Goal: Task Accomplishment & Management: Manage account settings

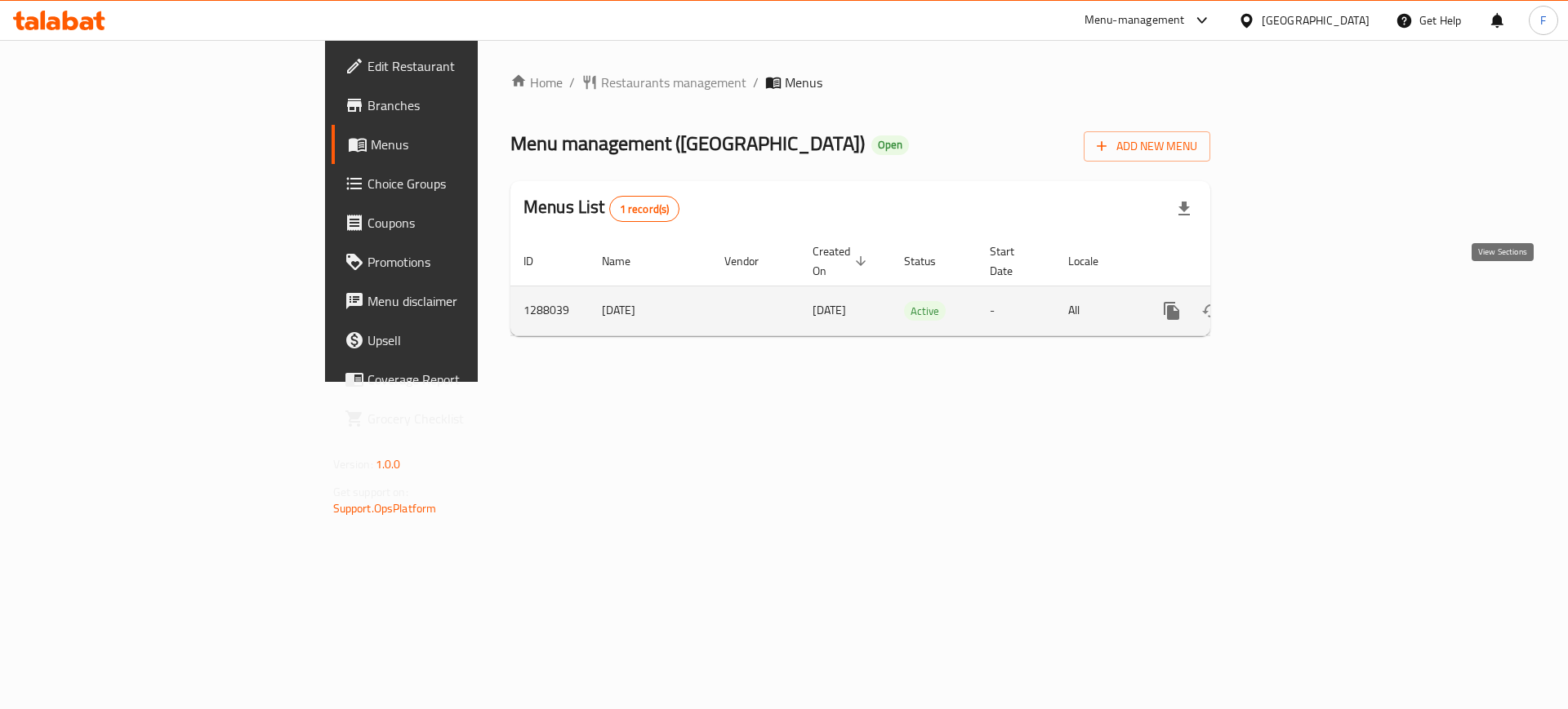
click at [1309, 295] on link "enhanced table" at bounding box center [1289, 311] width 39 height 39
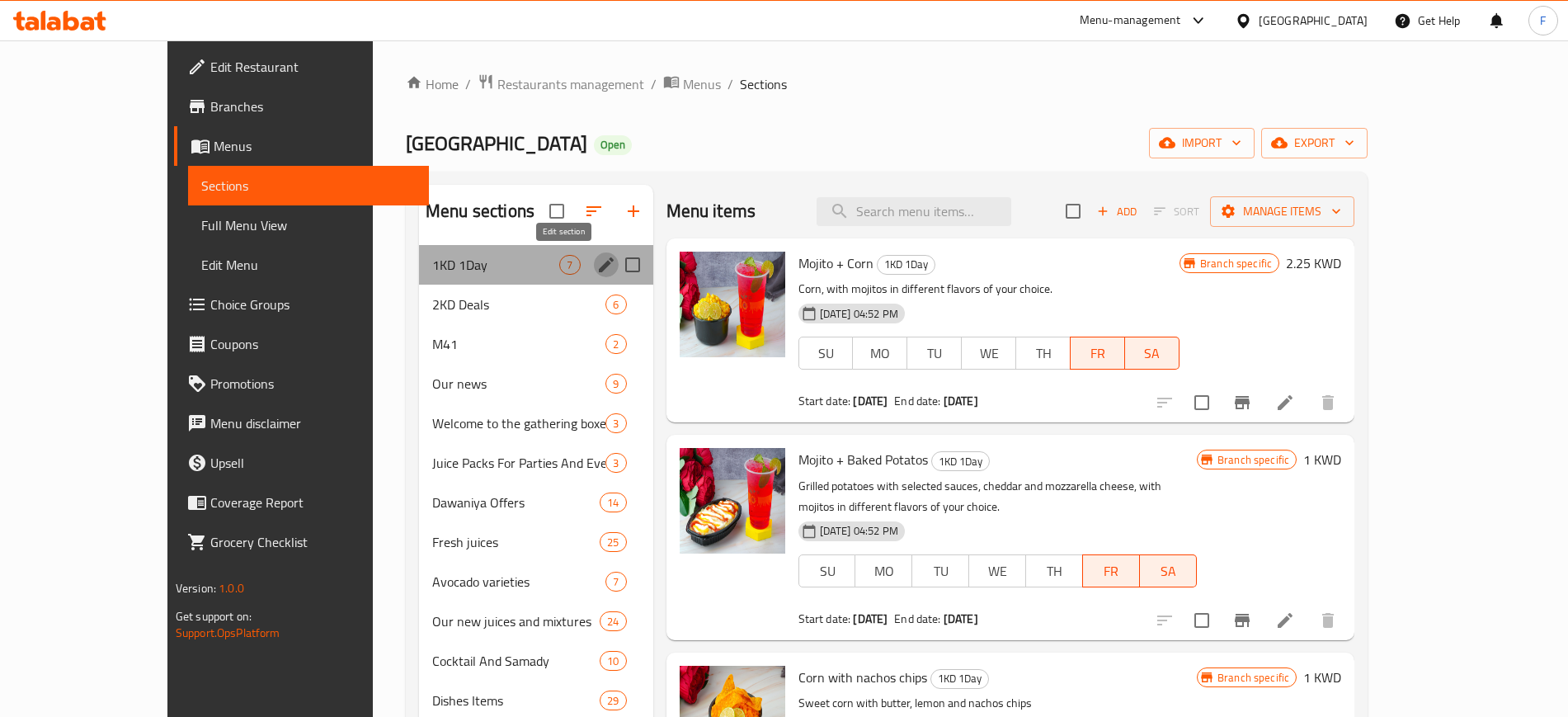
click at [599, 263] on icon "edit" at bounding box center [605, 265] width 15 height 15
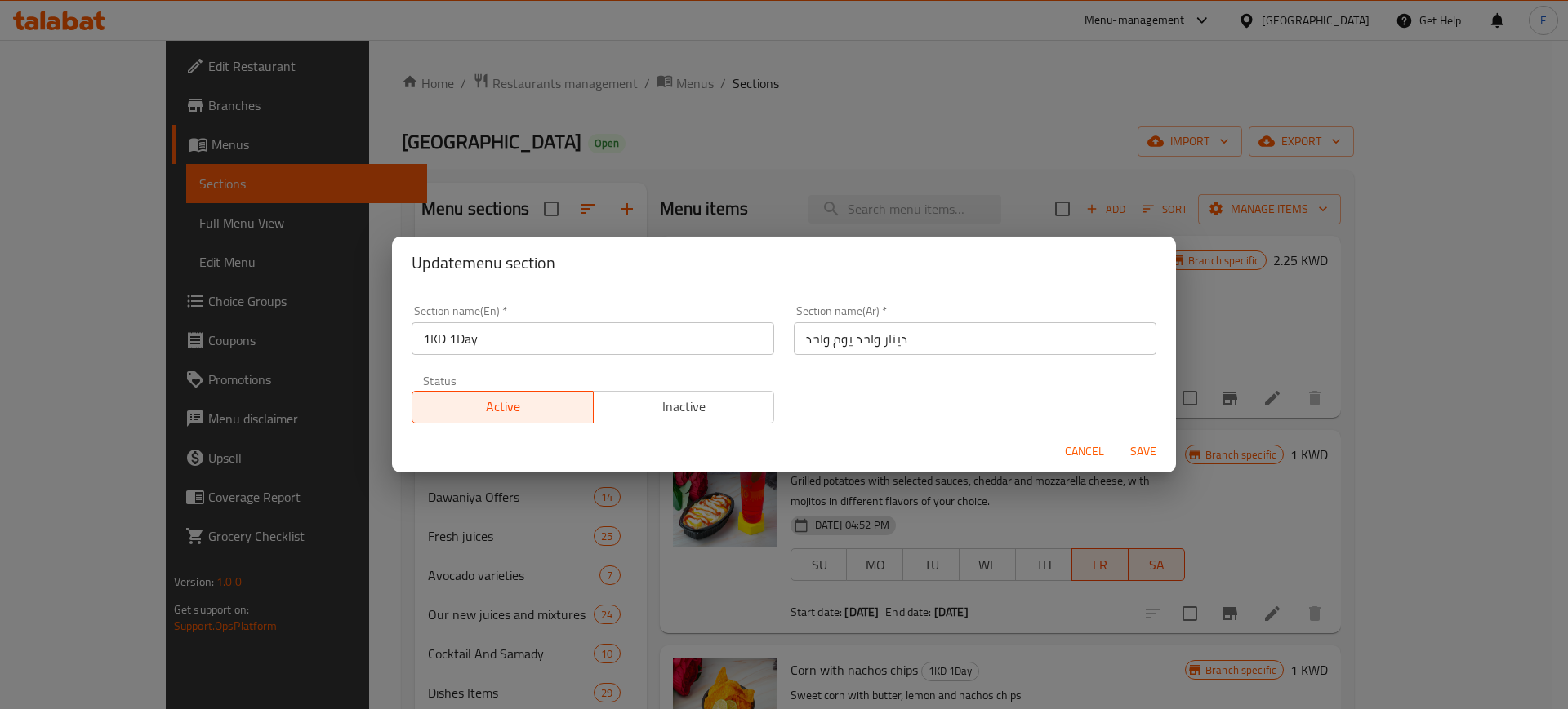
click at [616, 391] on button "Inactive" at bounding box center [683, 407] width 182 height 33
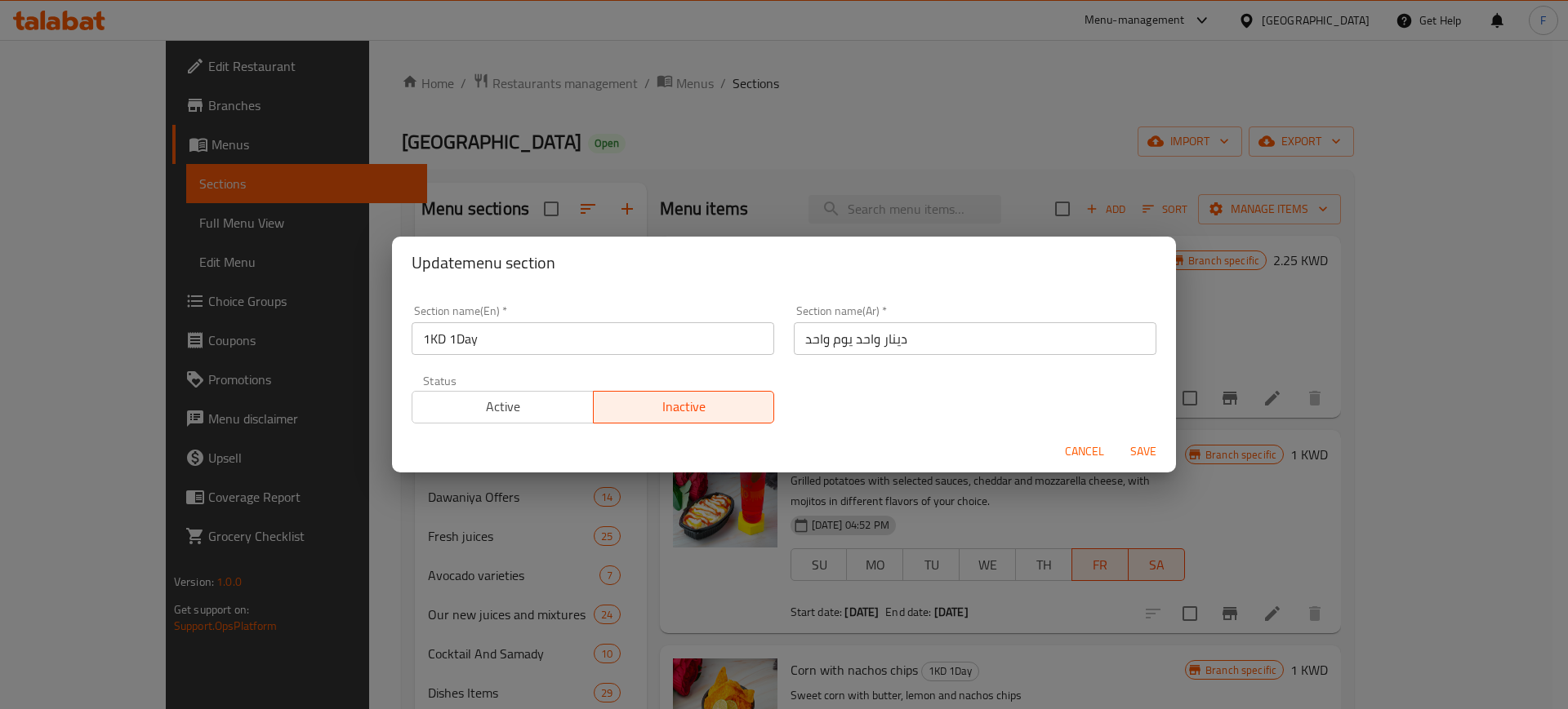
click at [1154, 450] on span "Save" at bounding box center [1143, 451] width 39 height 20
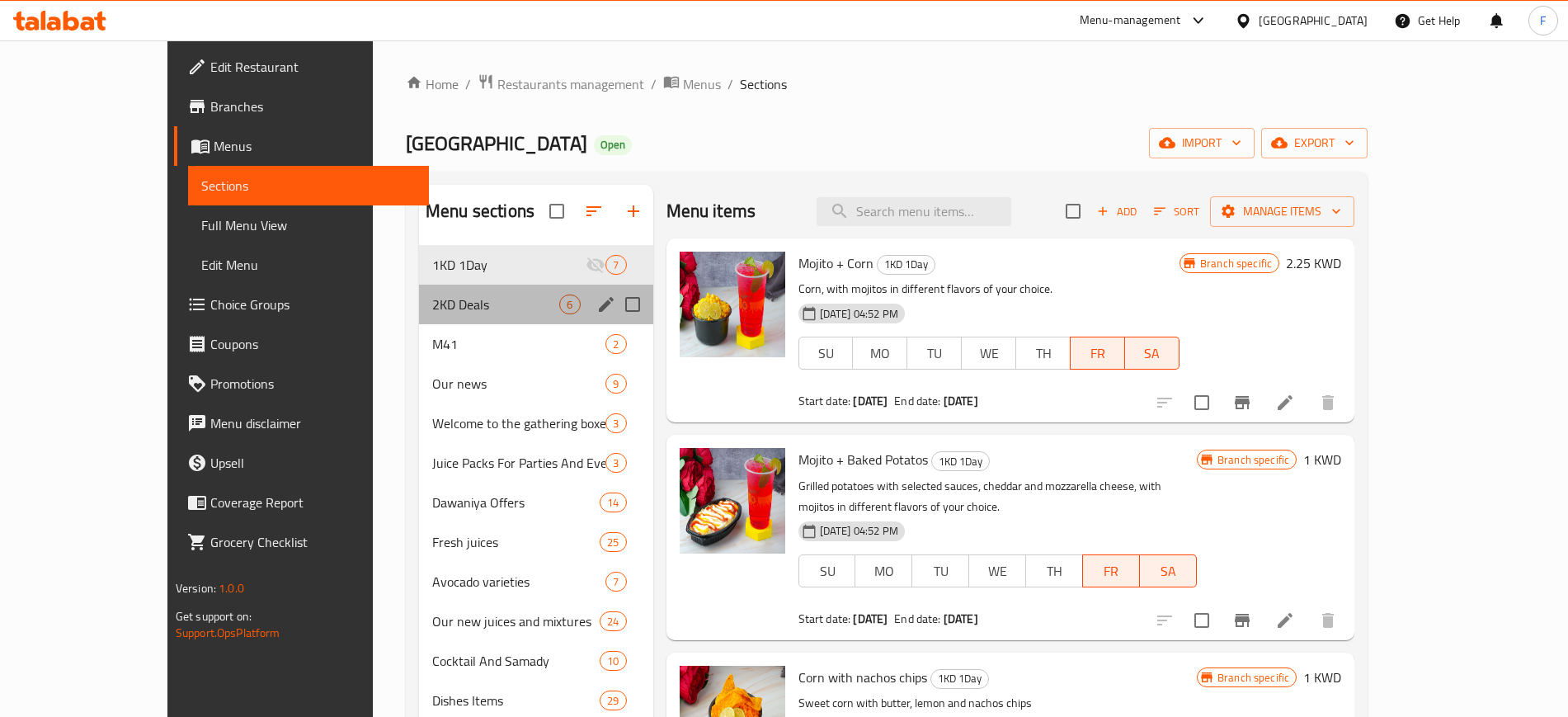
click at [419, 291] on div "2KD Deals 6" at bounding box center [536, 304] width 235 height 39
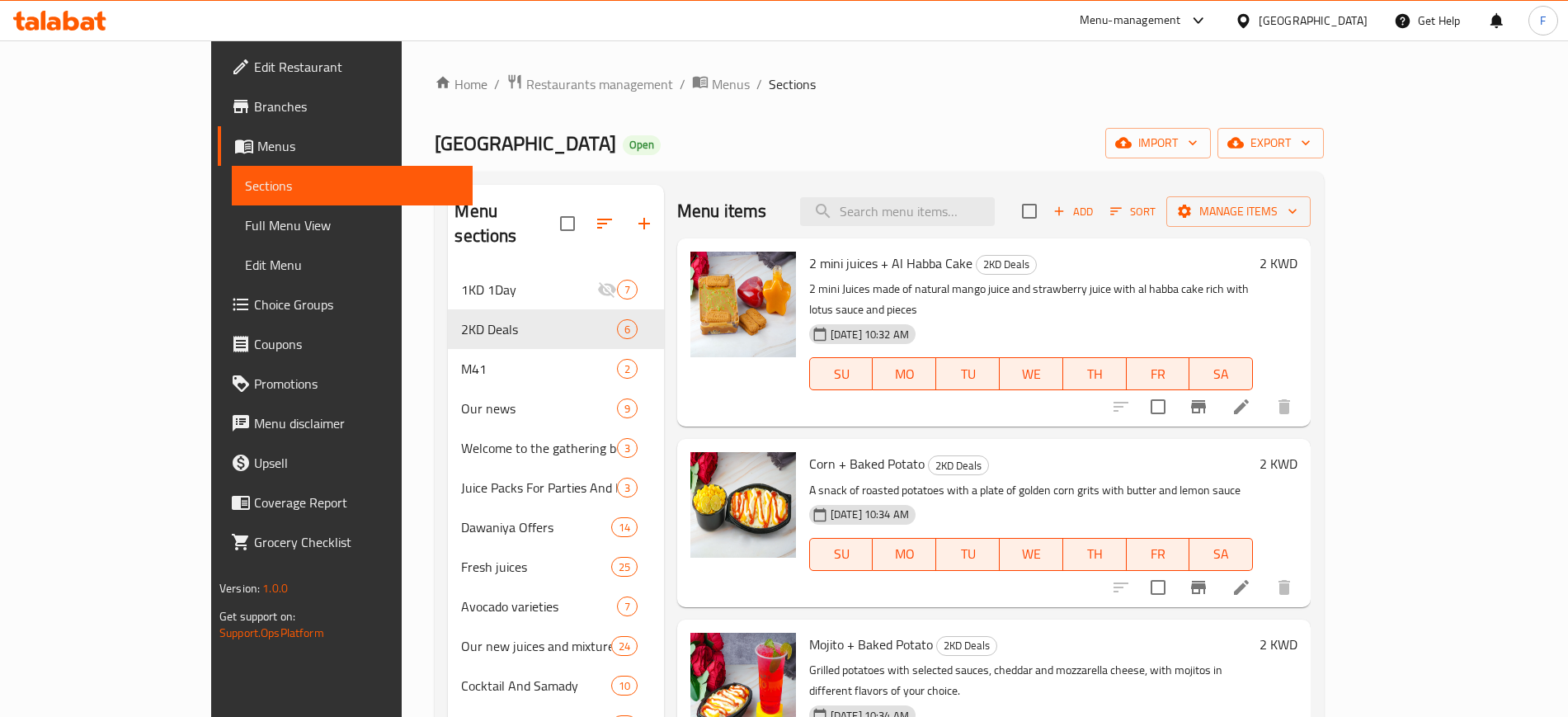
click at [816, 255] on span "2 mini juices + Al Habba Cake" at bounding box center [891, 263] width 164 height 25
copy h6 "2 mini juices + Al Habba Cake"
drag, startPoint x: 760, startPoint y: 443, endPoint x: 821, endPoint y: 451, distance: 61.5
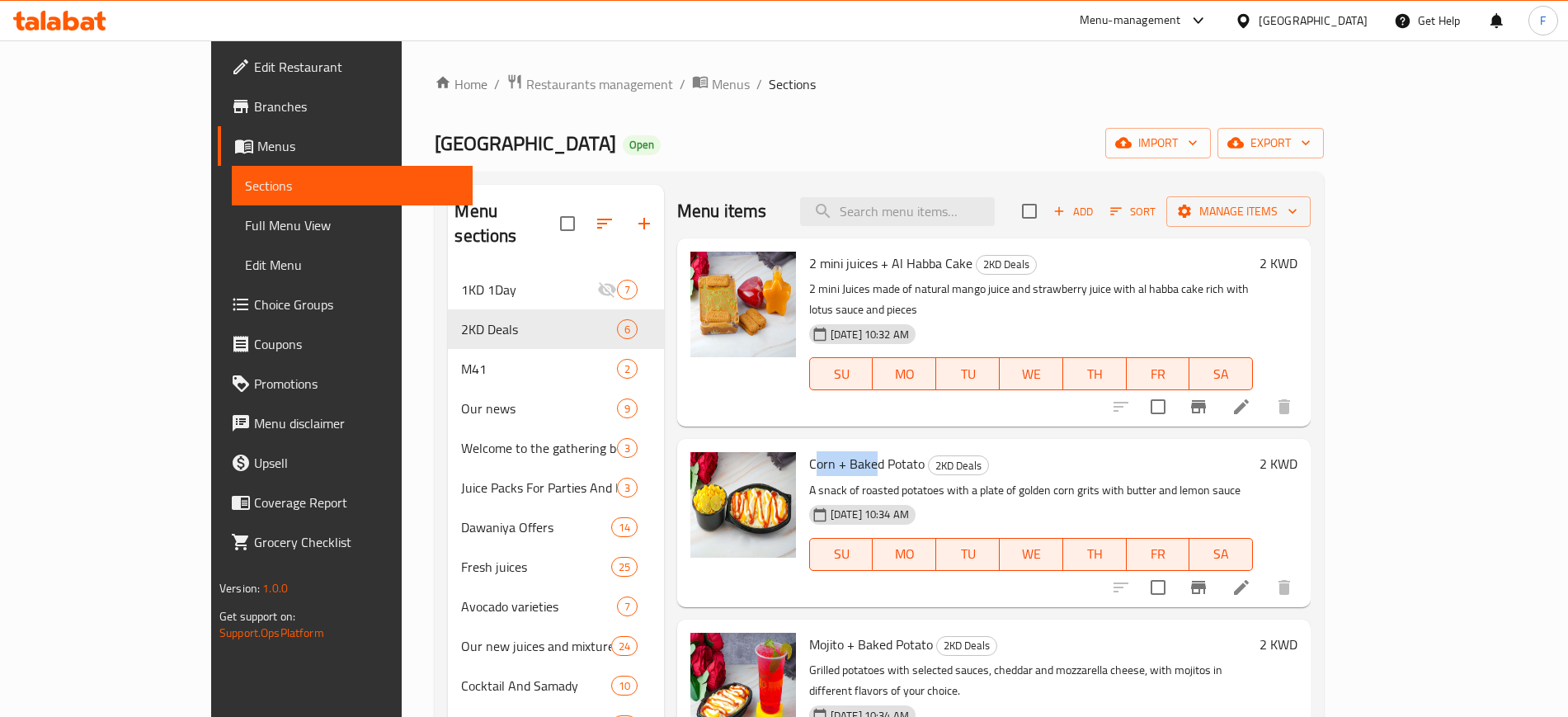
click at [821, 451] on span "Corn + Baked Potato" at bounding box center [867, 463] width 116 height 25
copy span "orn + Bake"
drag, startPoint x: 784, startPoint y: 624, endPoint x: 701, endPoint y: 351, distance: 285.3
click at [809, 632] on span "Mojito + Baked Potato" at bounding box center [871, 644] width 123 height 25
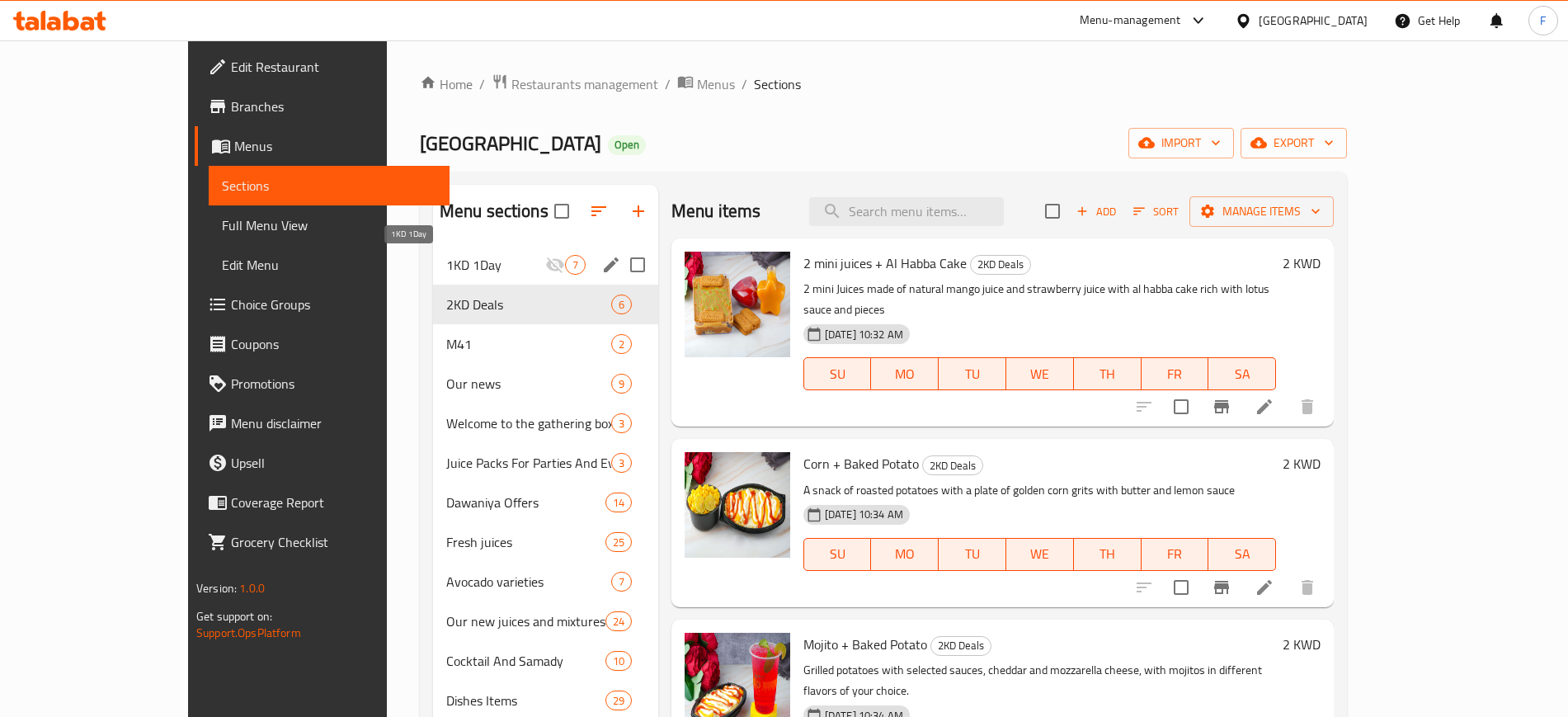
click at [452, 268] on span "1KD 1Day" at bounding box center [496, 265] width 99 height 20
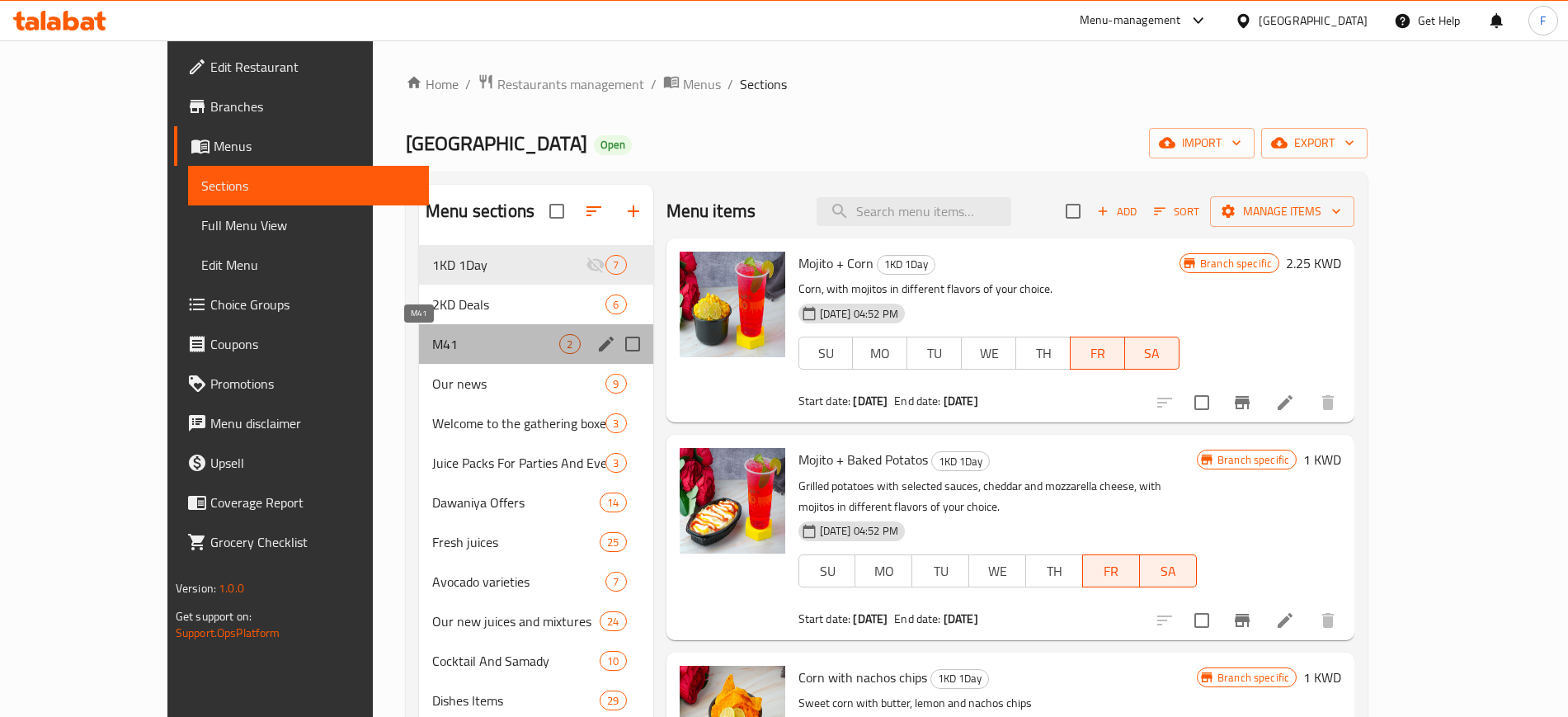
click at [432, 343] on span "M41" at bounding box center [496, 344] width 127 height 20
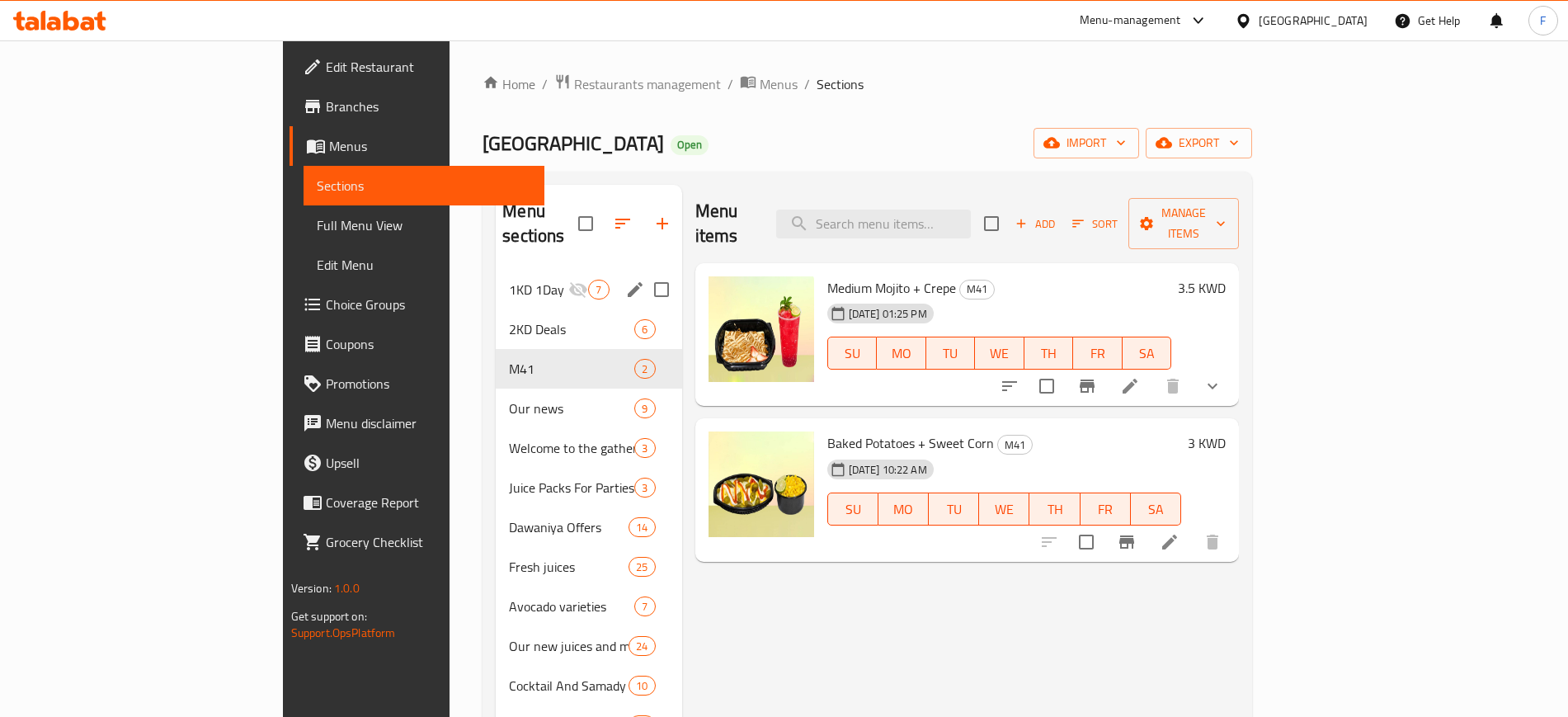
click at [509, 280] on span "1KD 1Day" at bounding box center [538, 290] width 59 height 20
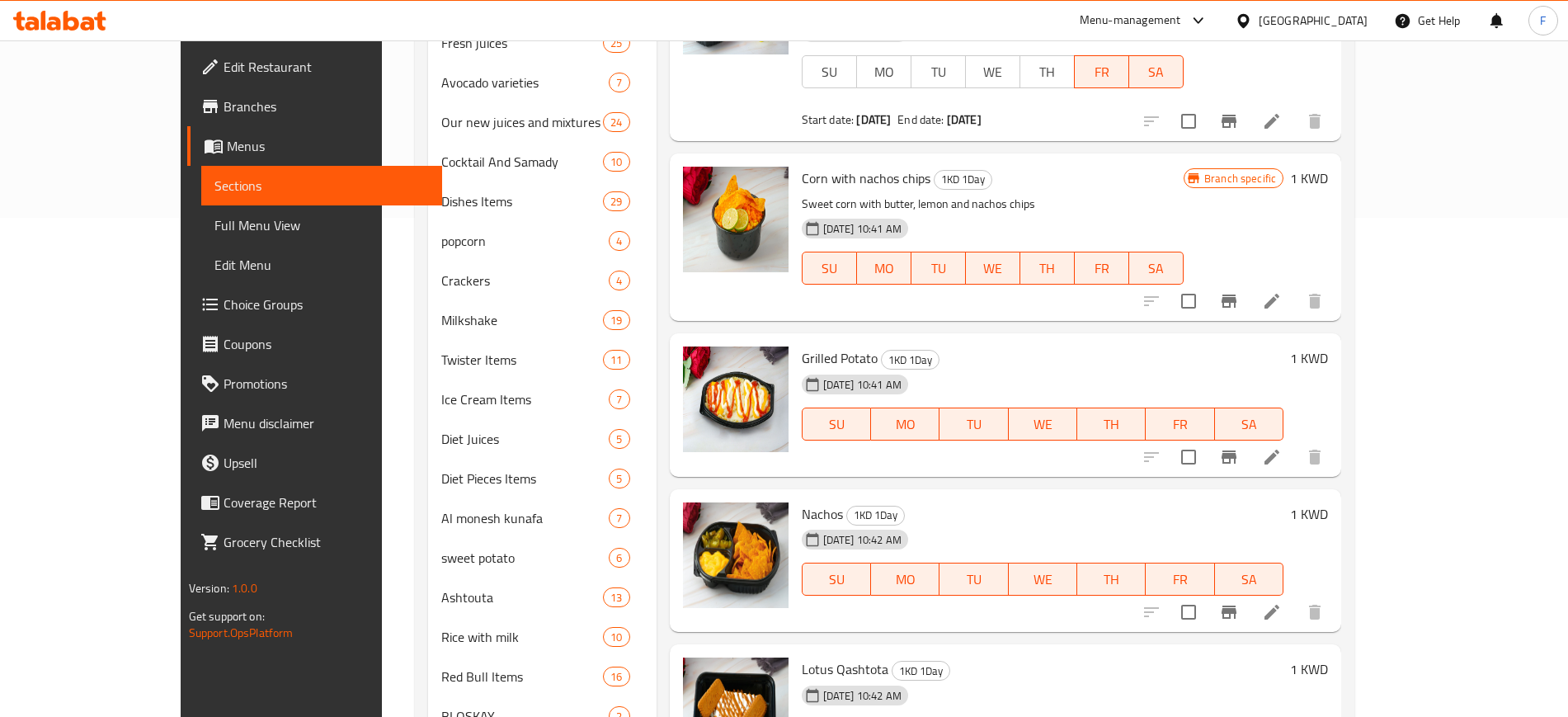
scroll to position [516, 0]
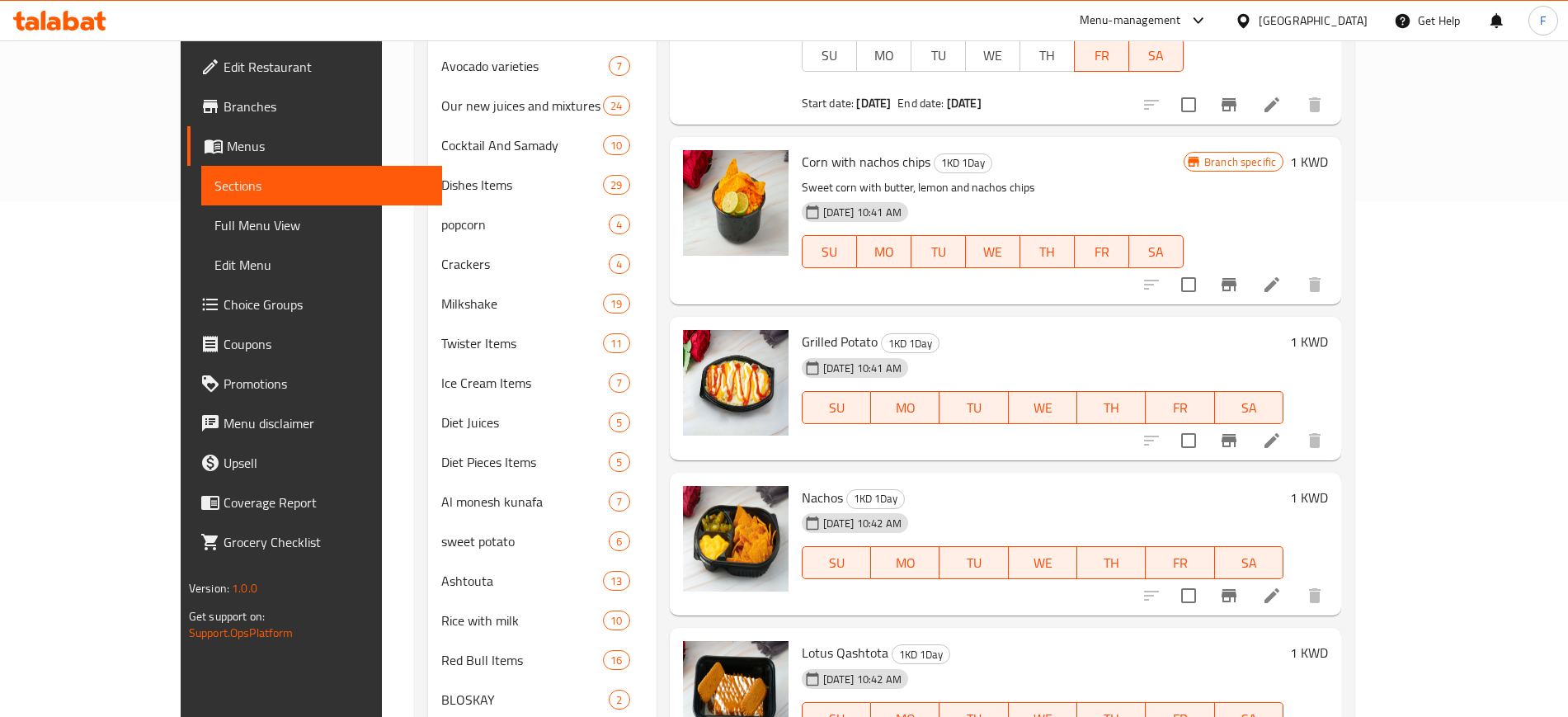
click at [802, 329] on span "Grilled Potato" at bounding box center [839, 341] width 76 height 25
copy h6 "Grilled Potato"
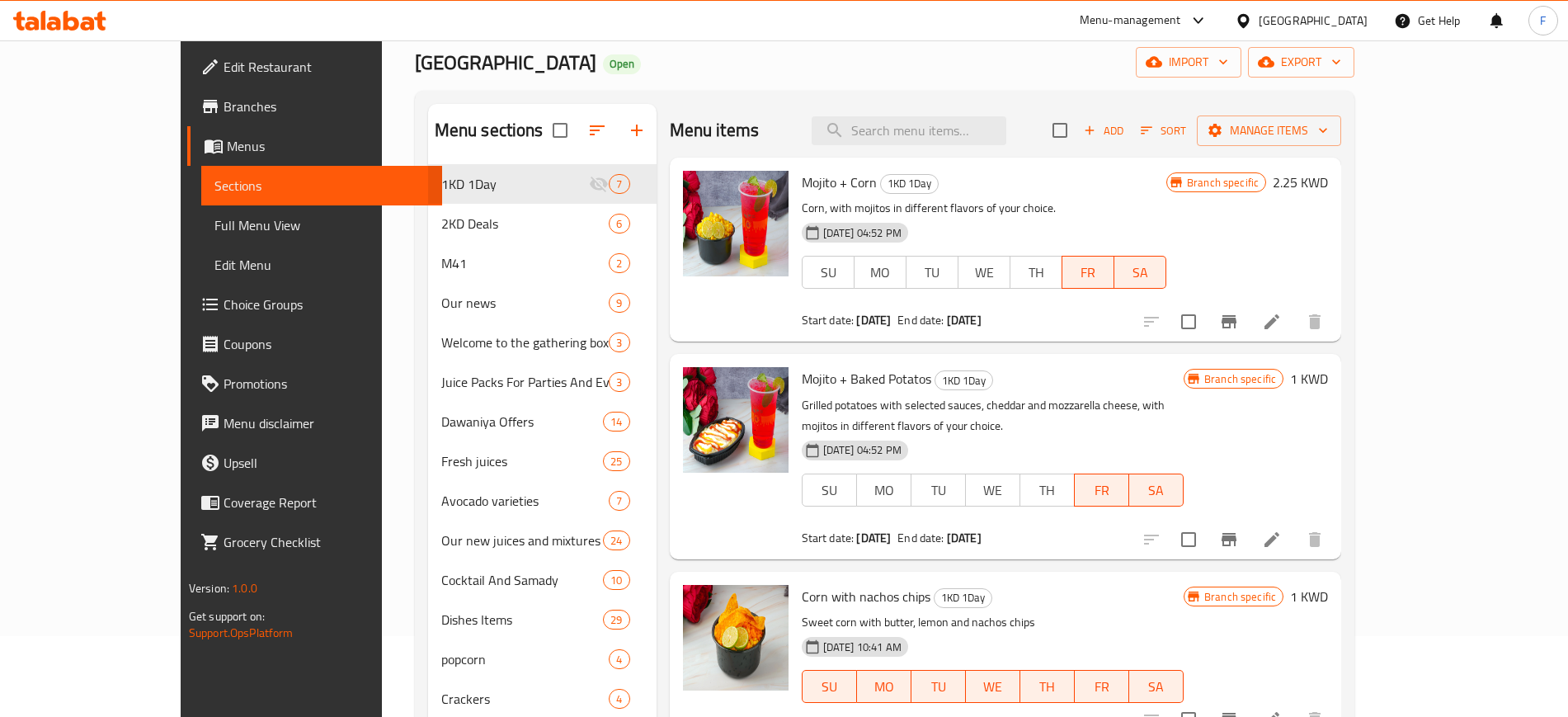
scroll to position [0, 0]
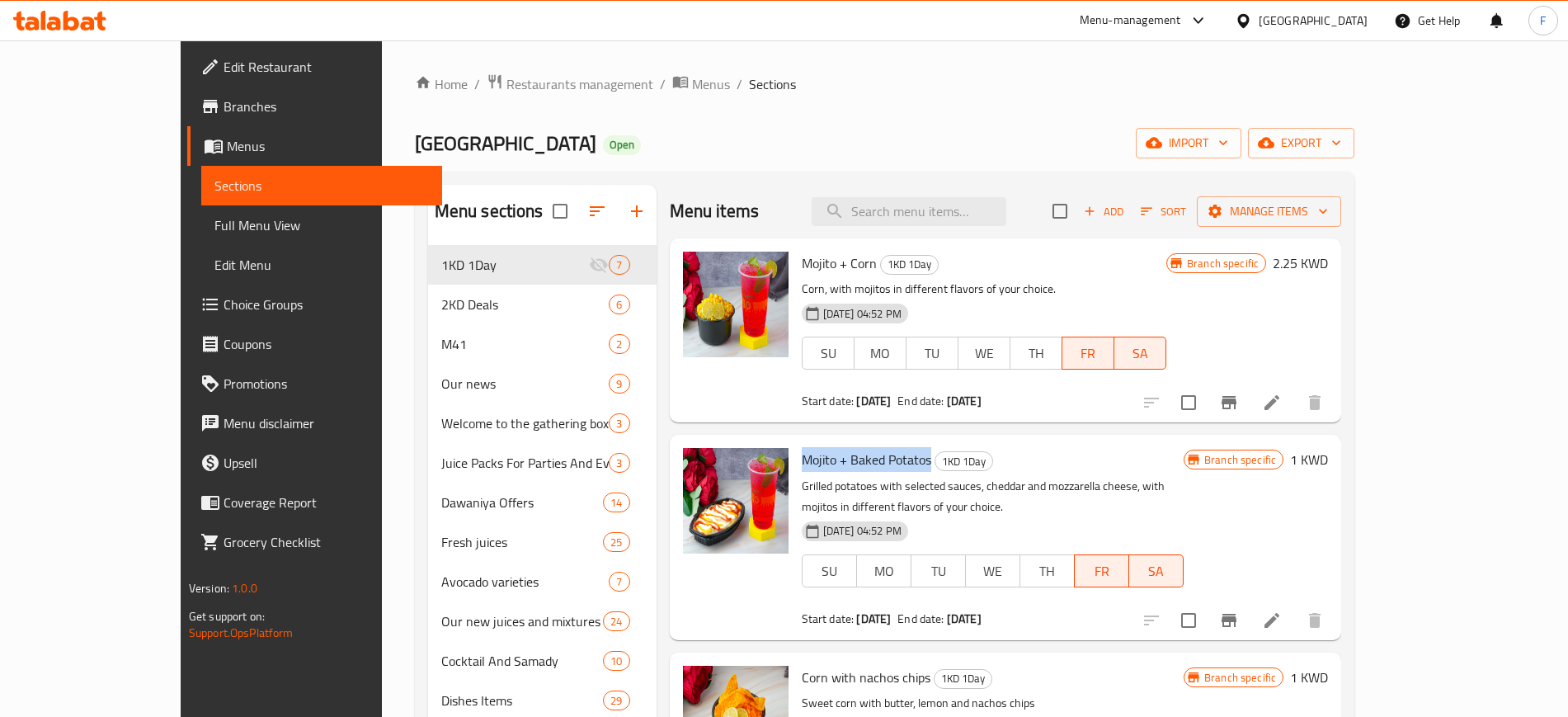
drag, startPoint x: 849, startPoint y: 457, endPoint x: 754, endPoint y: 456, distance: 95.0
click at [796, 456] on div "Mojito + Baked Potatos 1KD 1Day Grilled potatoes with selected sauces, cheddar …" at bounding box center [993, 536] width 395 height 191
copy span "Mojito + Baked Potatos"
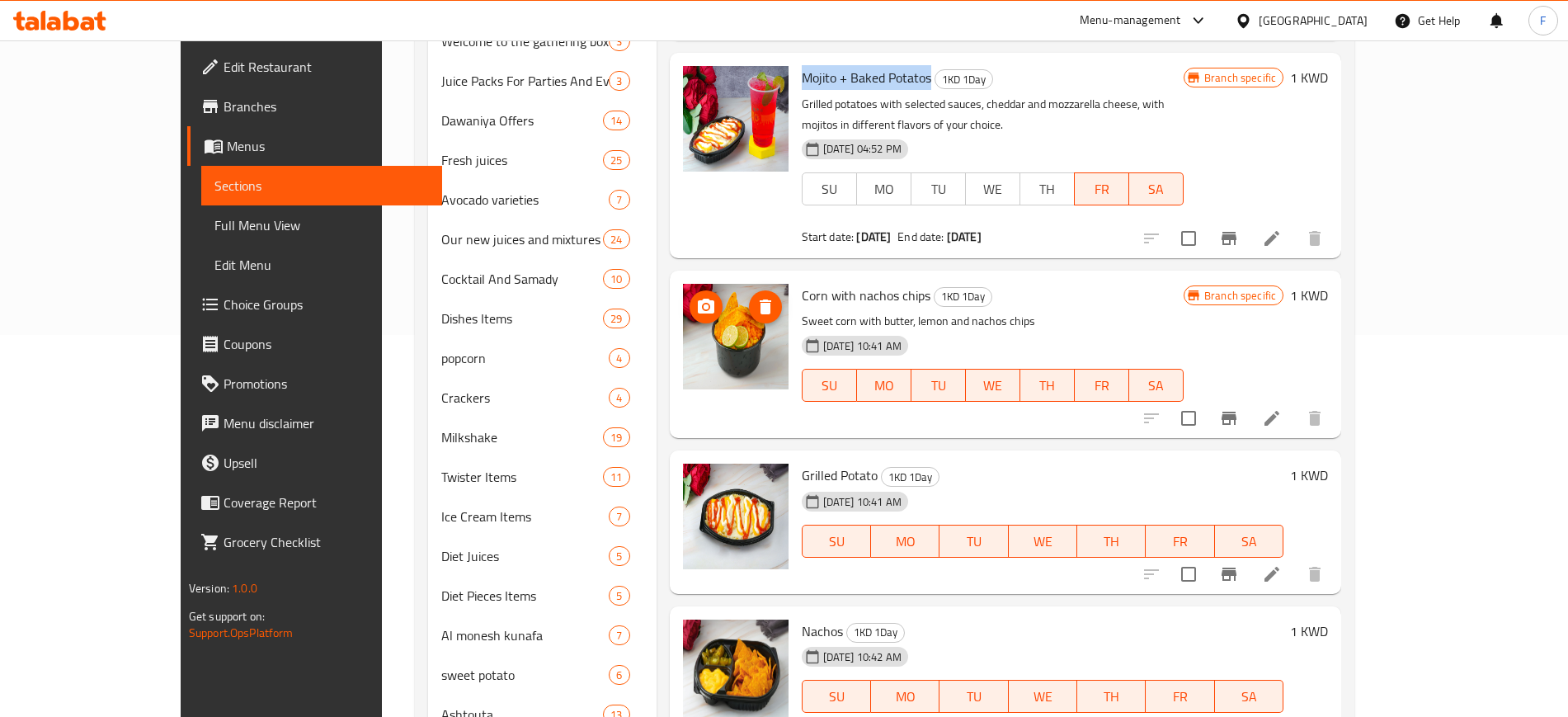
scroll to position [618, 0]
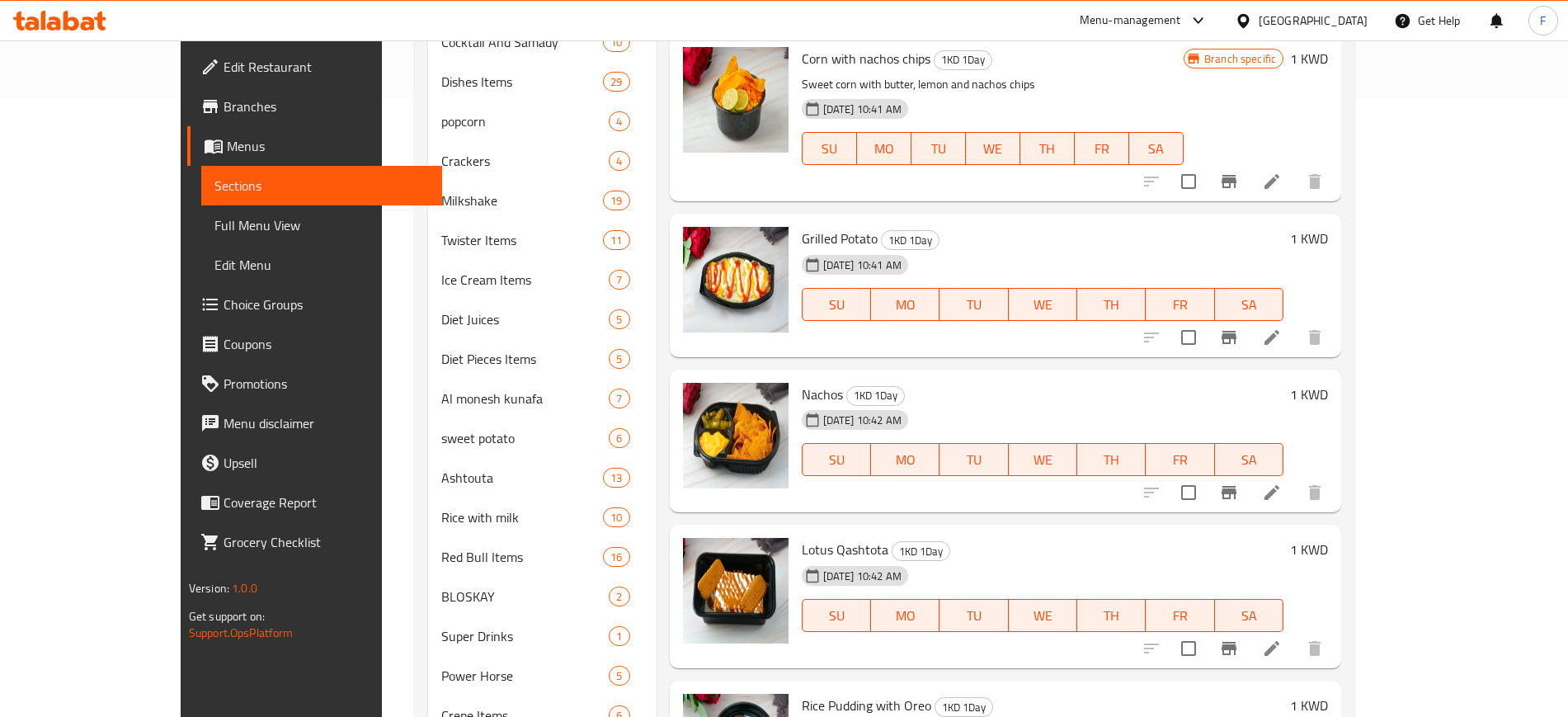
click at [802, 382] on span "Nachos" at bounding box center [822, 394] width 41 height 25
copy h6 "Nachos"
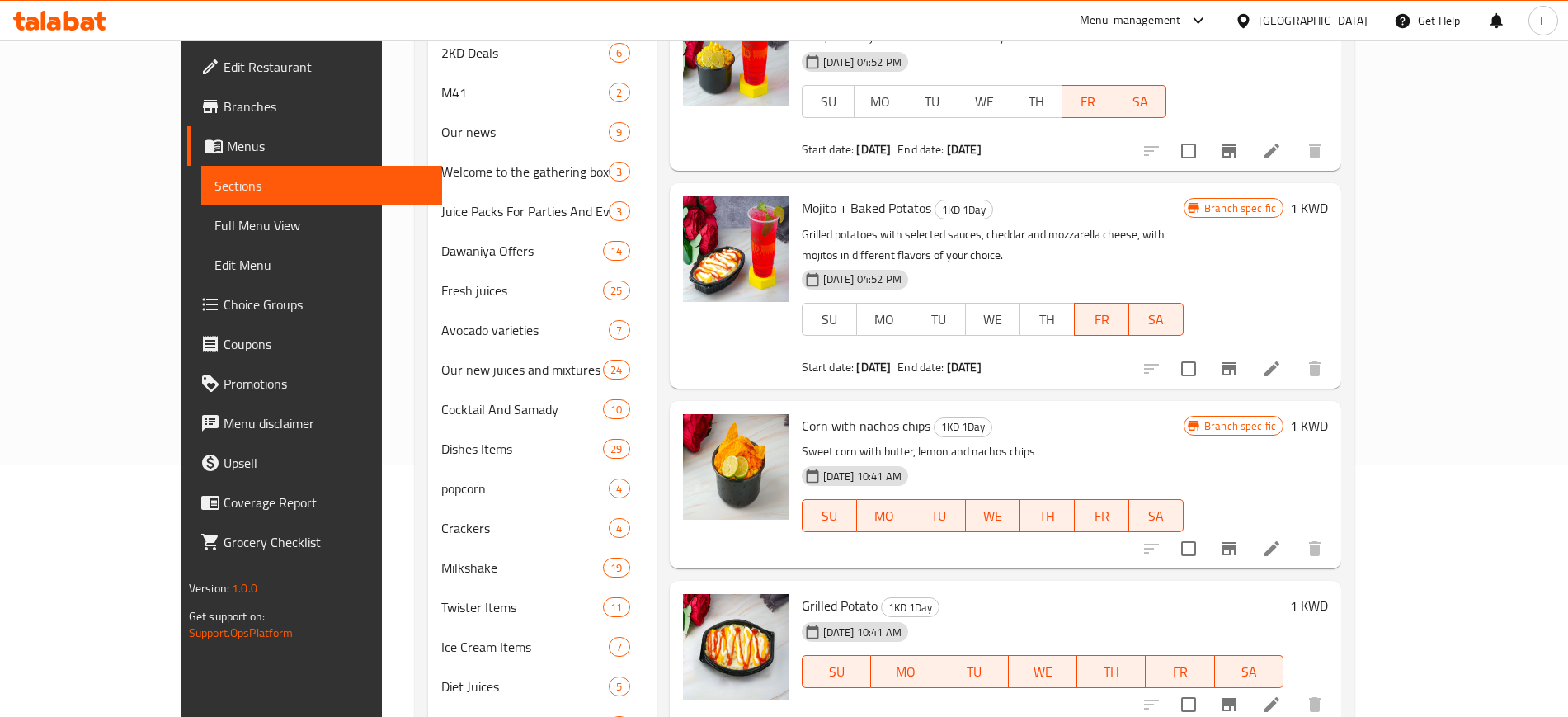
scroll to position [0, 0]
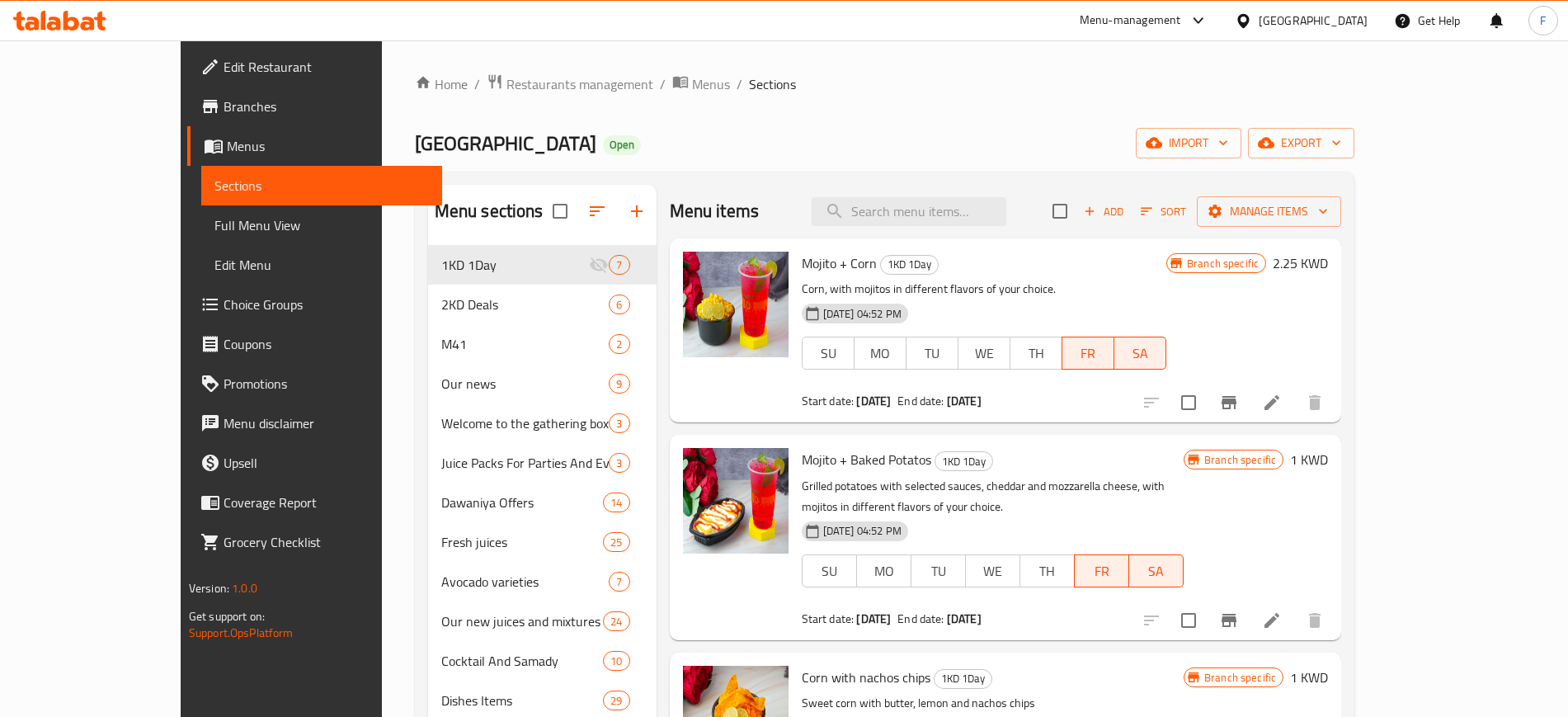
click at [816, 267] on span "Mojito + Corn" at bounding box center [839, 263] width 75 height 25
copy h6 "Mojito + Corn"
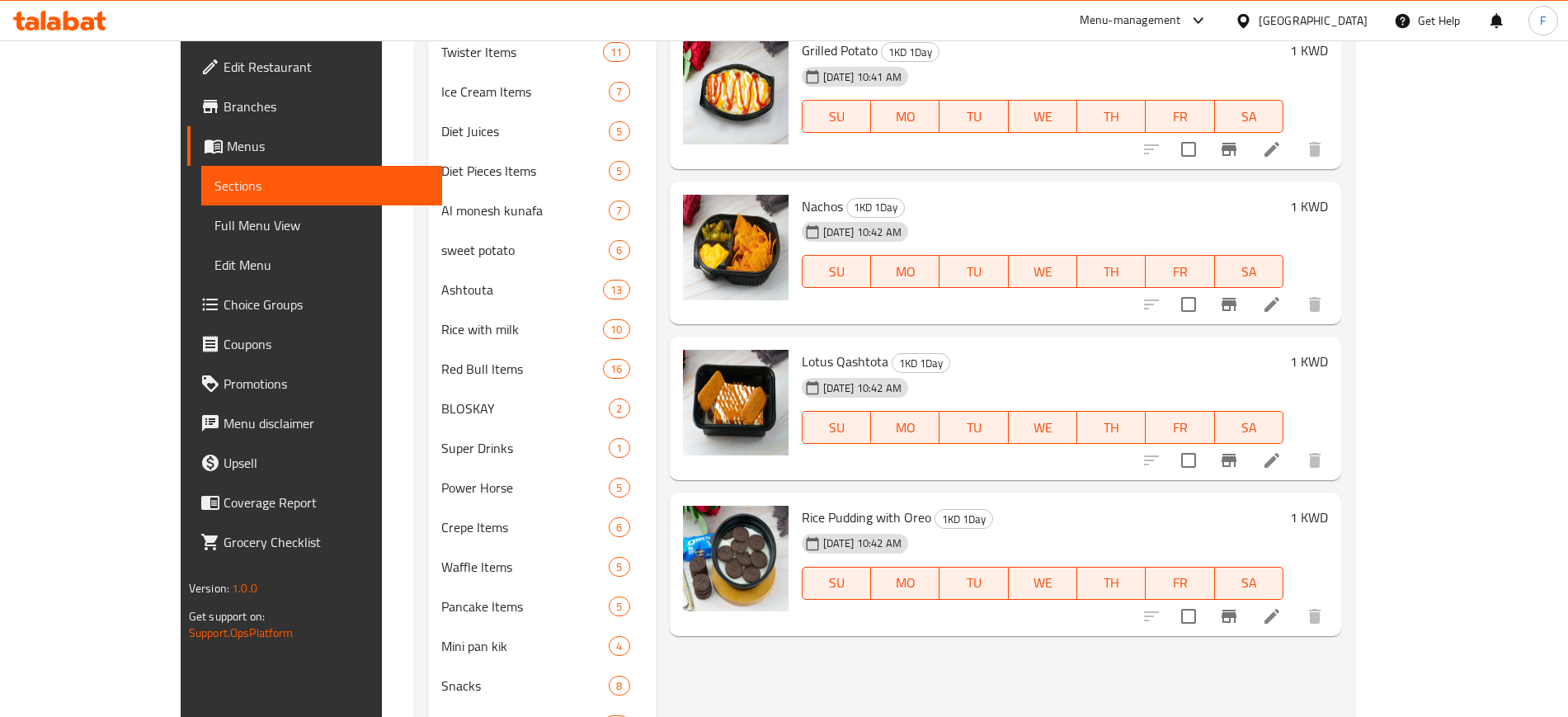
scroll to position [825, 0]
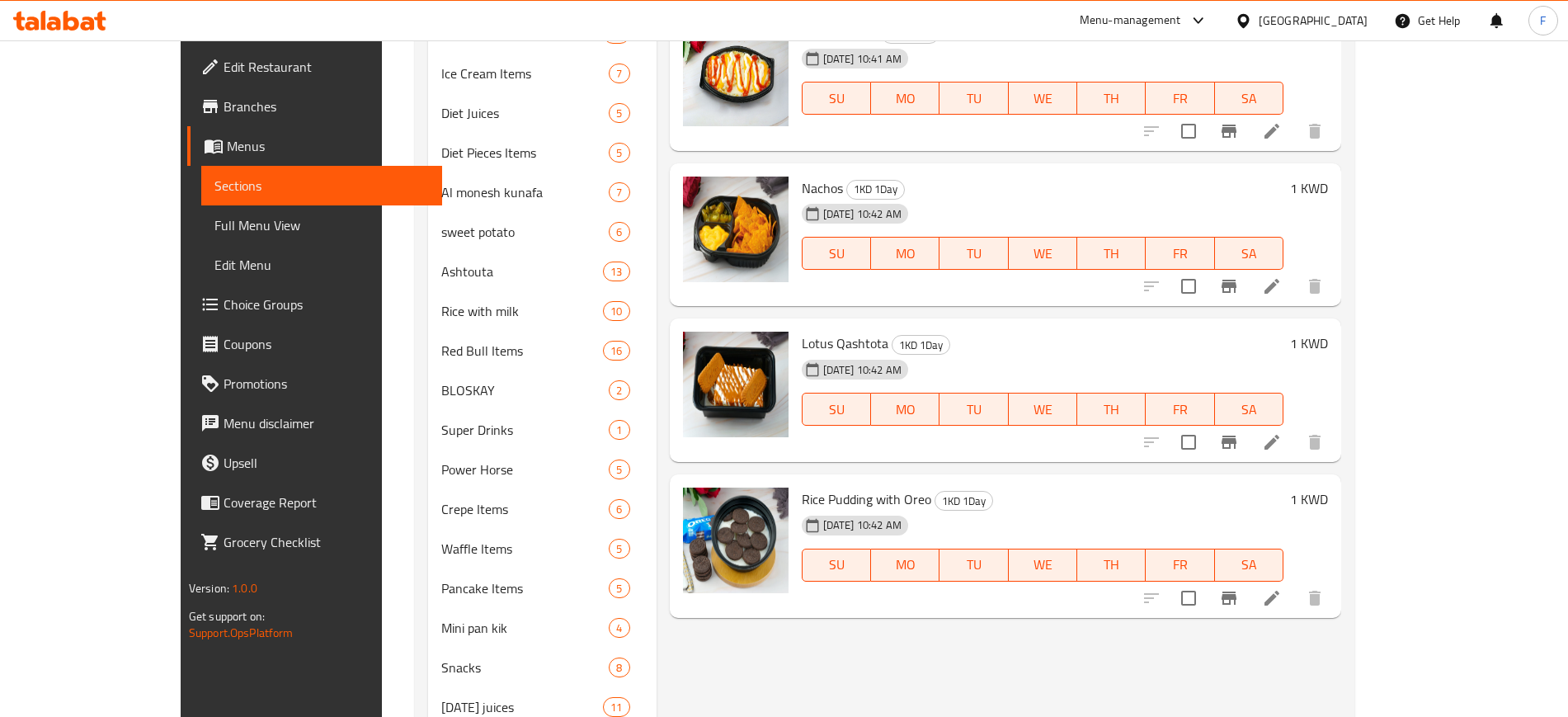
click at [809, 509] on div "[DATE] 10:42 AM" at bounding box center [857, 525] width 123 height 33
click at [809, 487] on span "Rice Pudding with Oreo" at bounding box center [866, 499] width 129 height 25
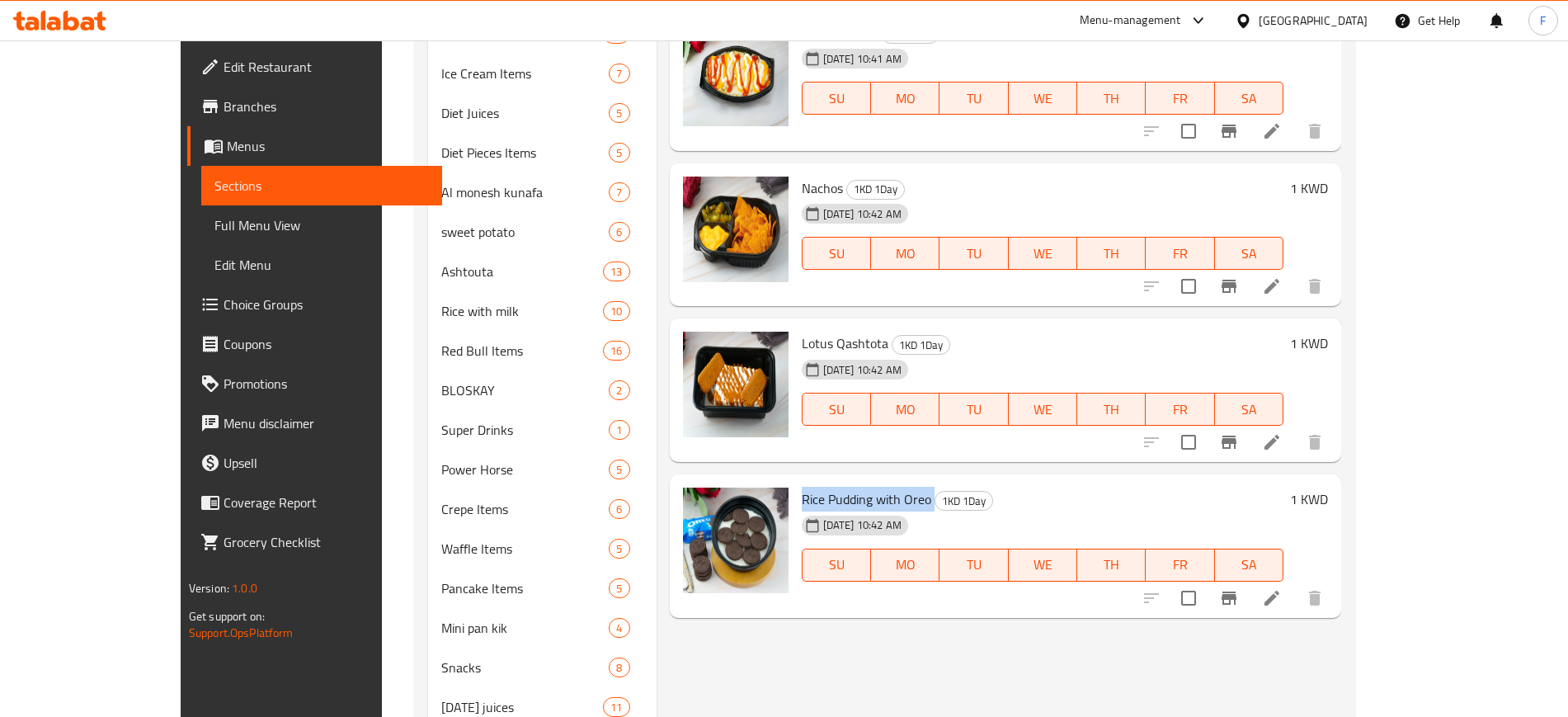
copy h6 "Rice Pudding with Oreo"
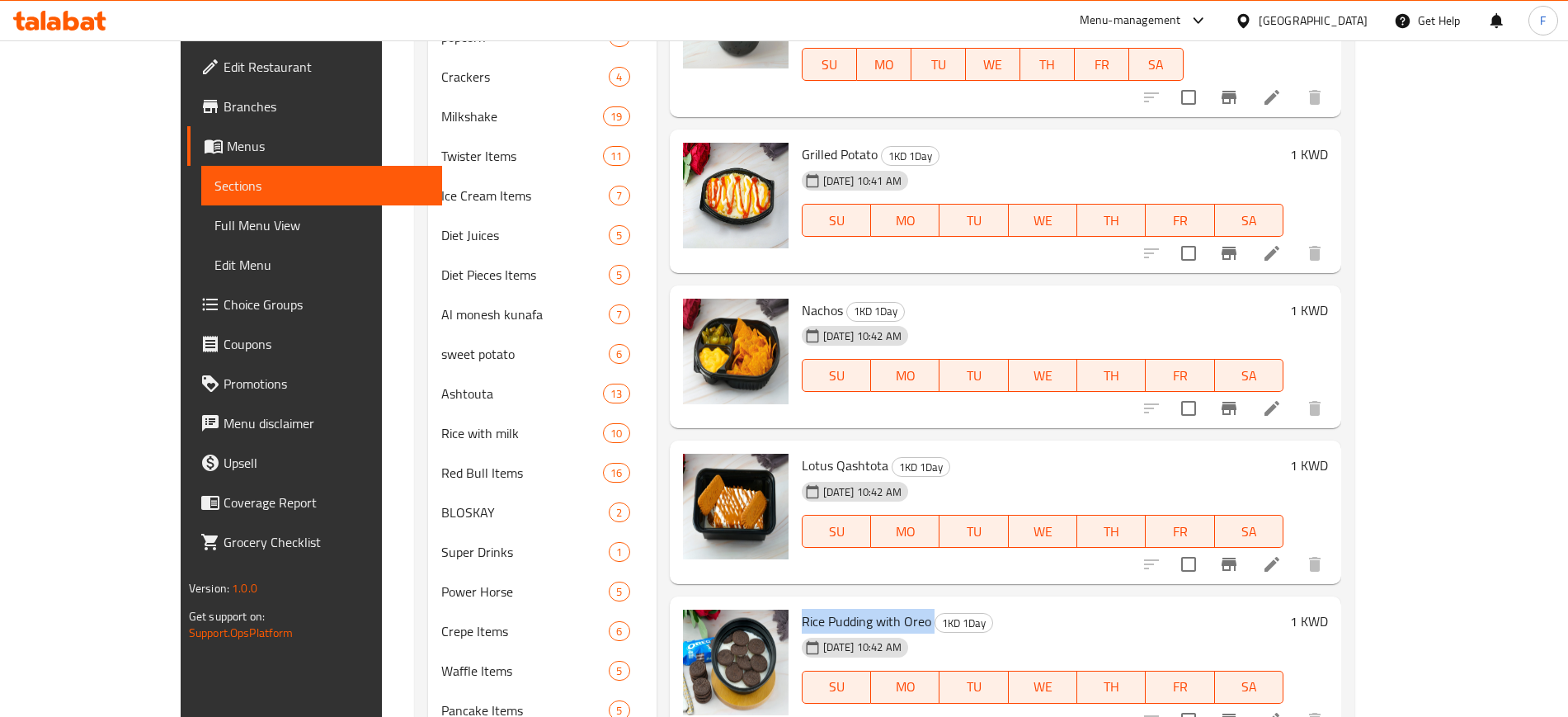
scroll to position [618, 0]
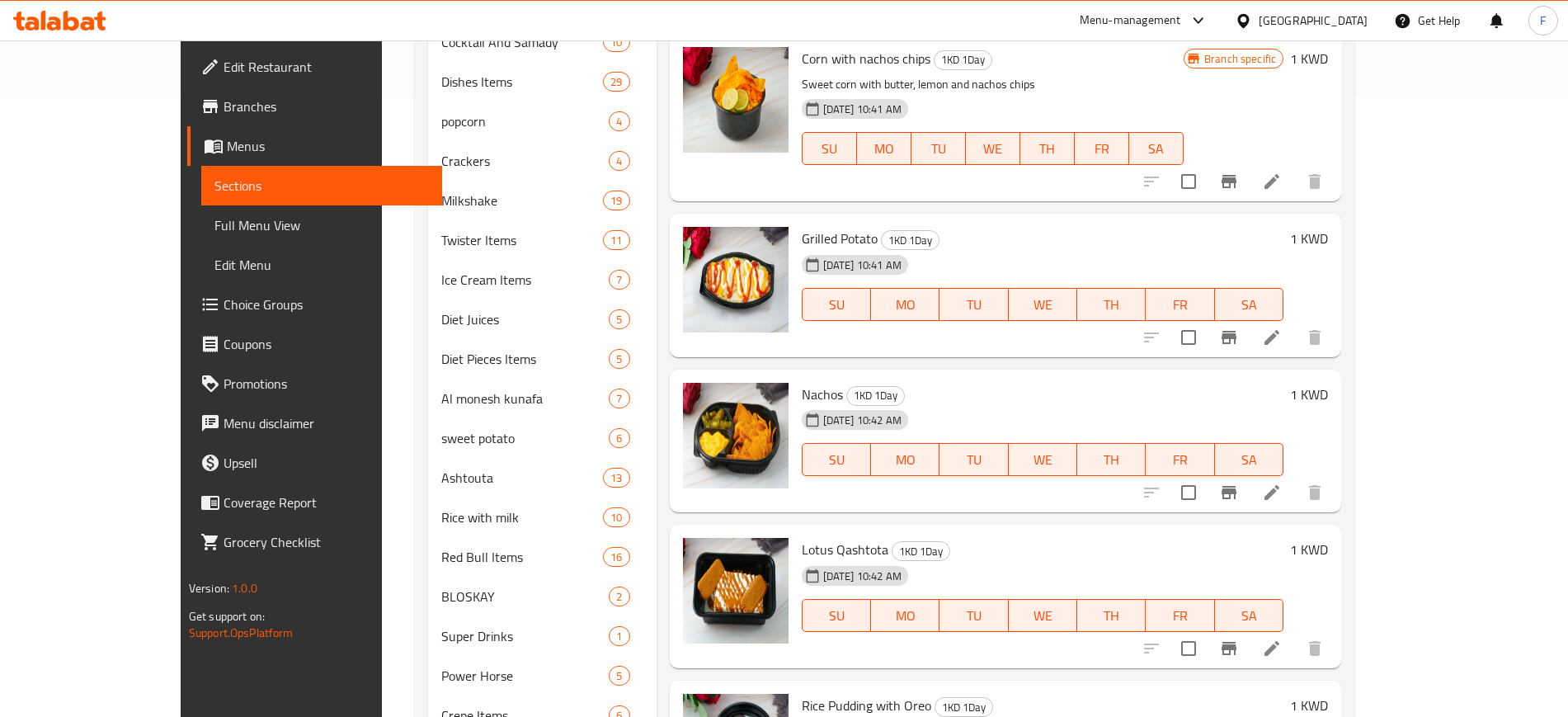
click at [809, 537] on span "Lotus Qashtota" at bounding box center [844, 549] width 86 height 25
copy h6 "Lotus Qashtota"
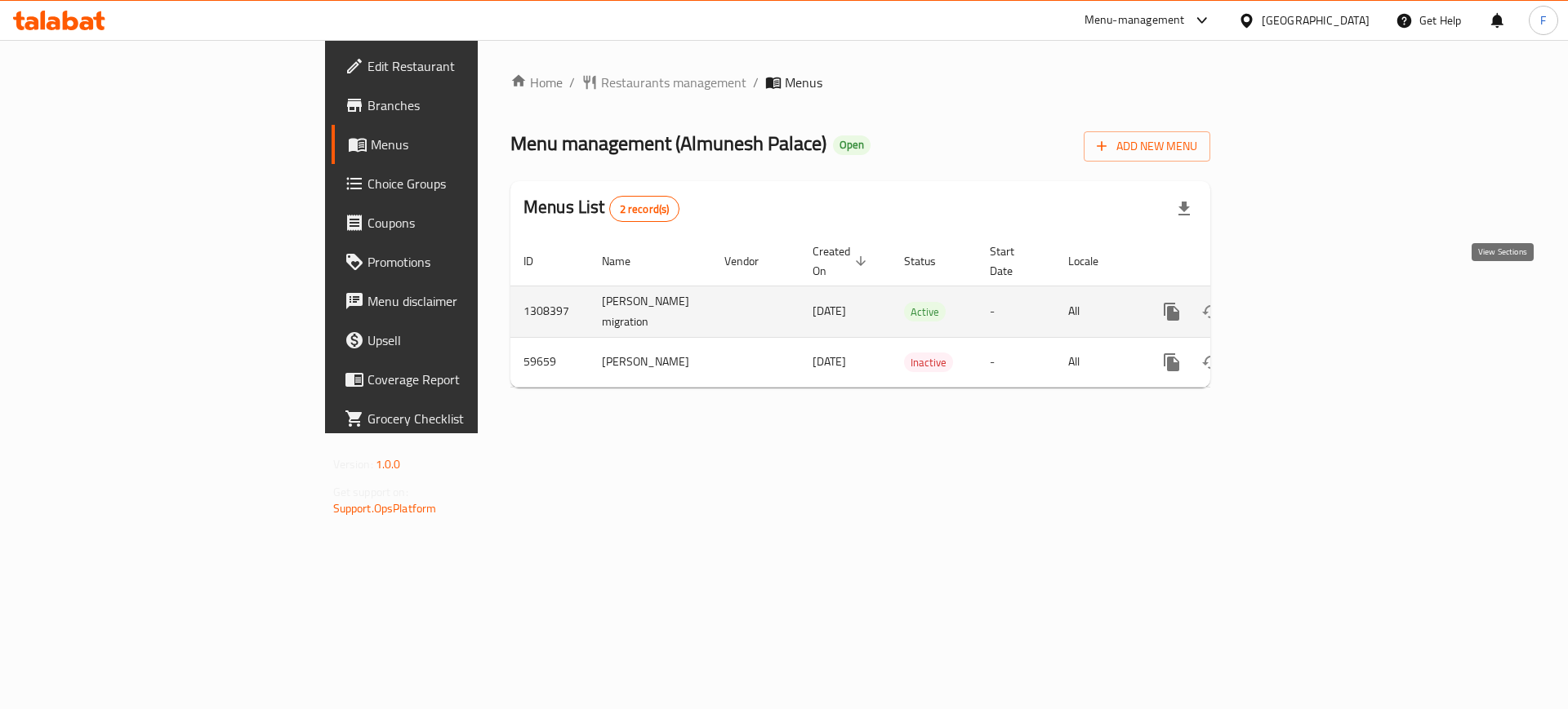
click at [1299, 302] on icon "enhanced table" at bounding box center [1289, 311] width 19 height 19
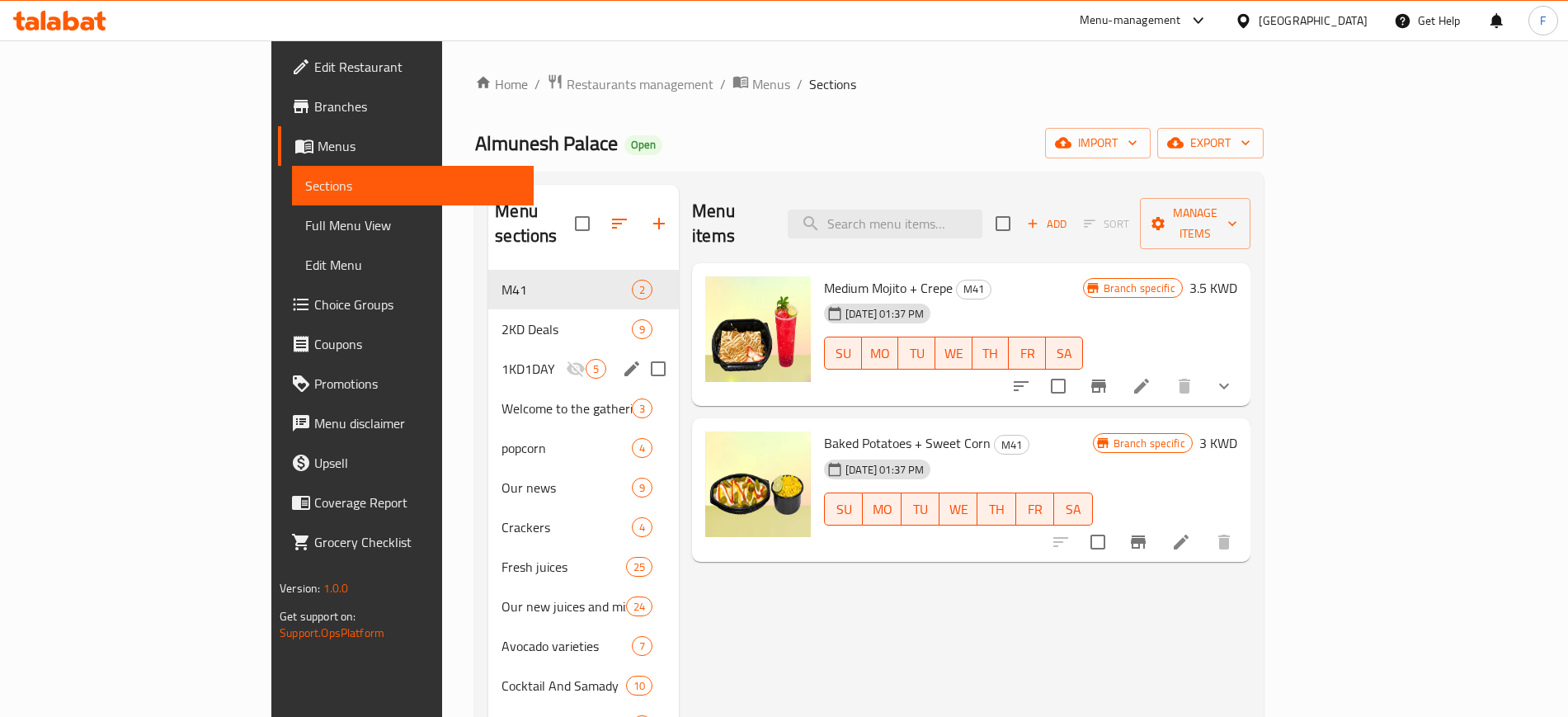
click at [488, 354] on div "1KD1DAY 5" at bounding box center [583, 368] width 191 height 39
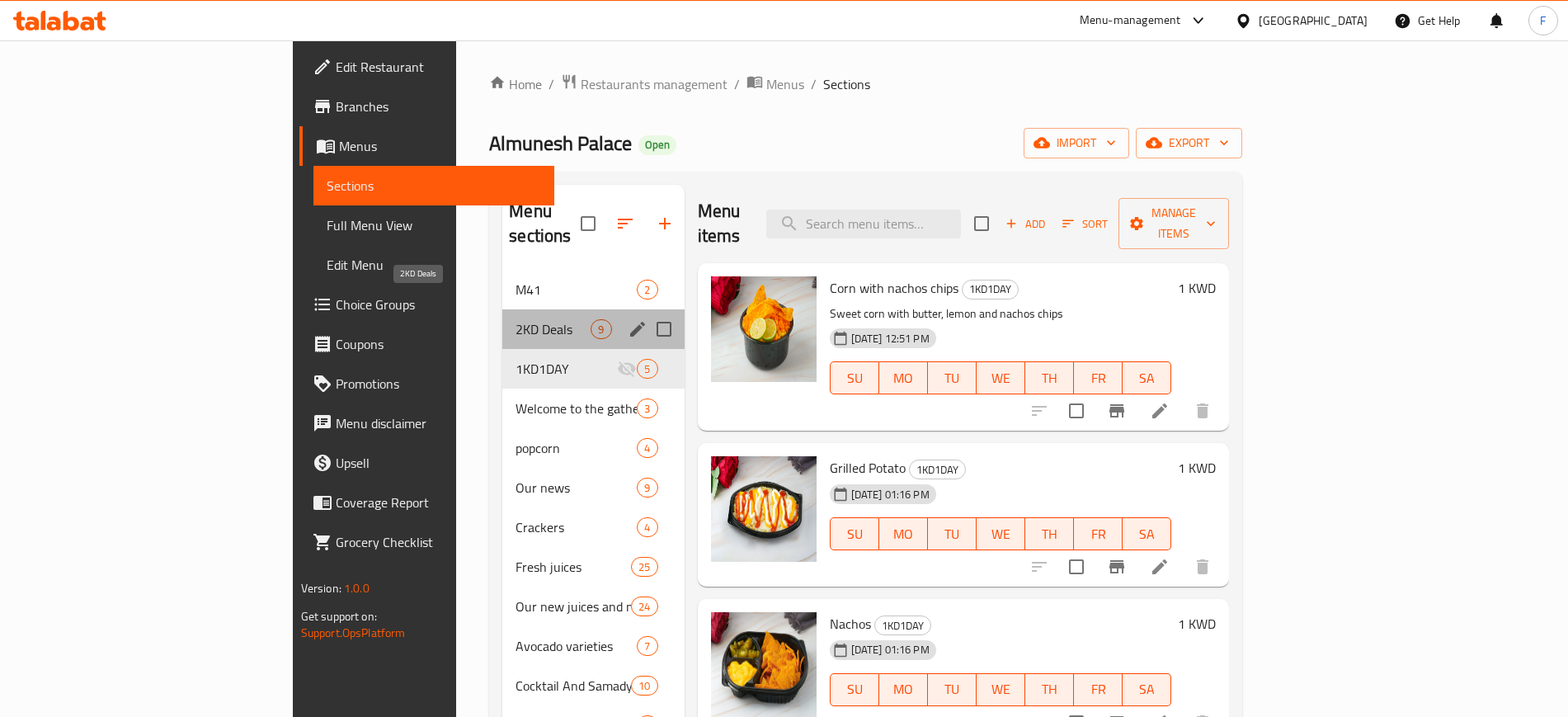
click at [516, 320] on span "2KD Deals" at bounding box center [553, 329] width 75 height 20
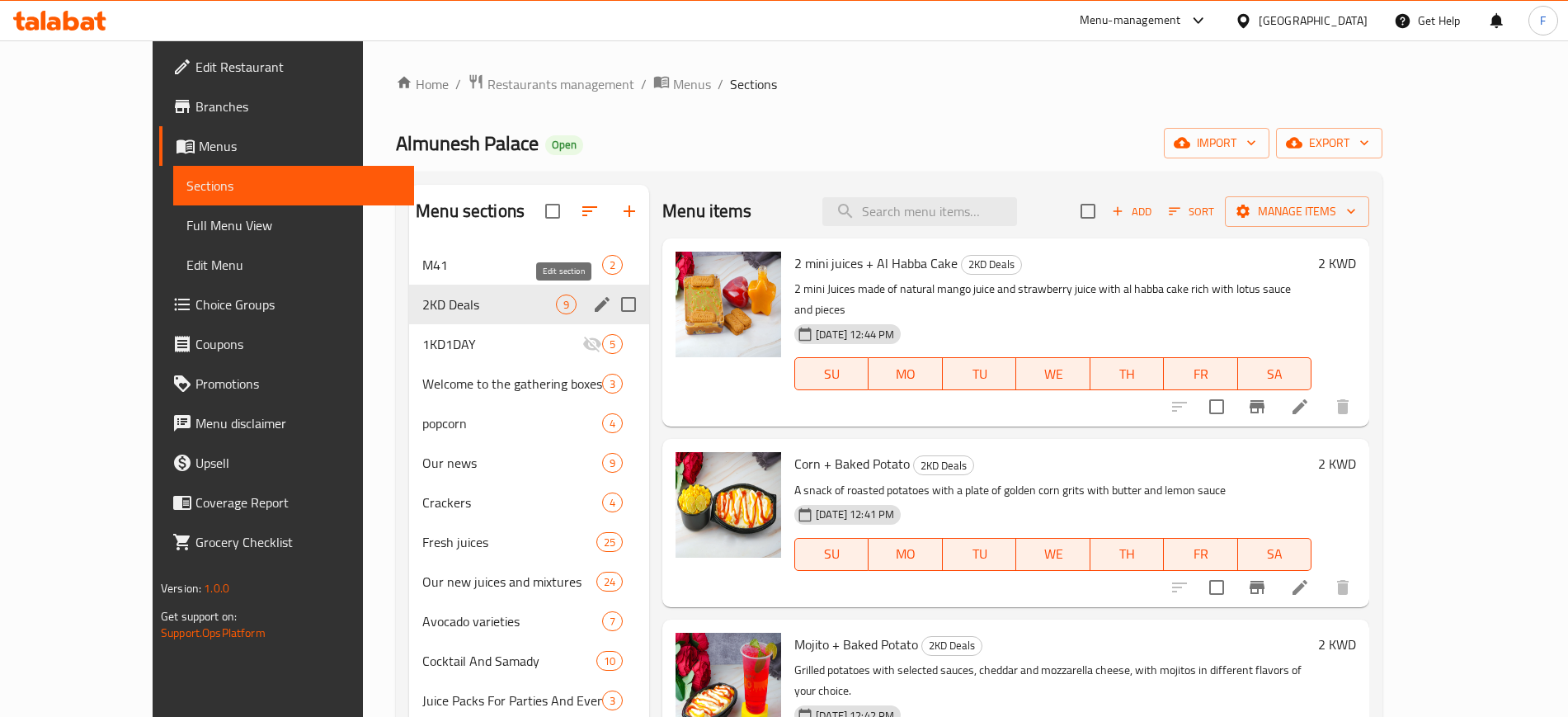
click at [593, 304] on icon "edit" at bounding box center [602, 304] width 20 height 20
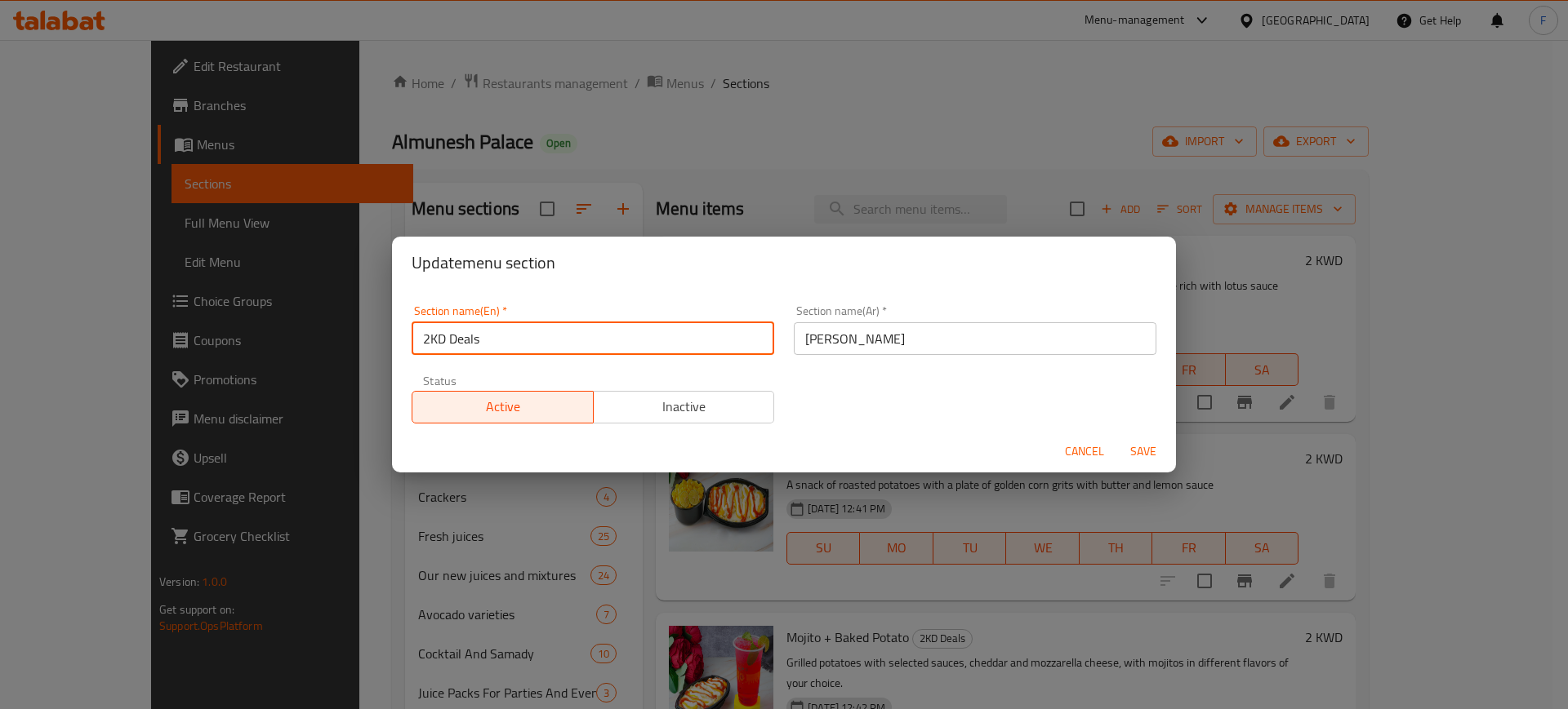
drag, startPoint x: 532, startPoint y: 341, endPoint x: 323, endPoint y: 337, distance: 209.0
click at [323, 337] on div "Update menu section Section name(En)   * 2KD Deals Section name(En) * Section n…" at bounding box center [784, 354] width 1568 height 709
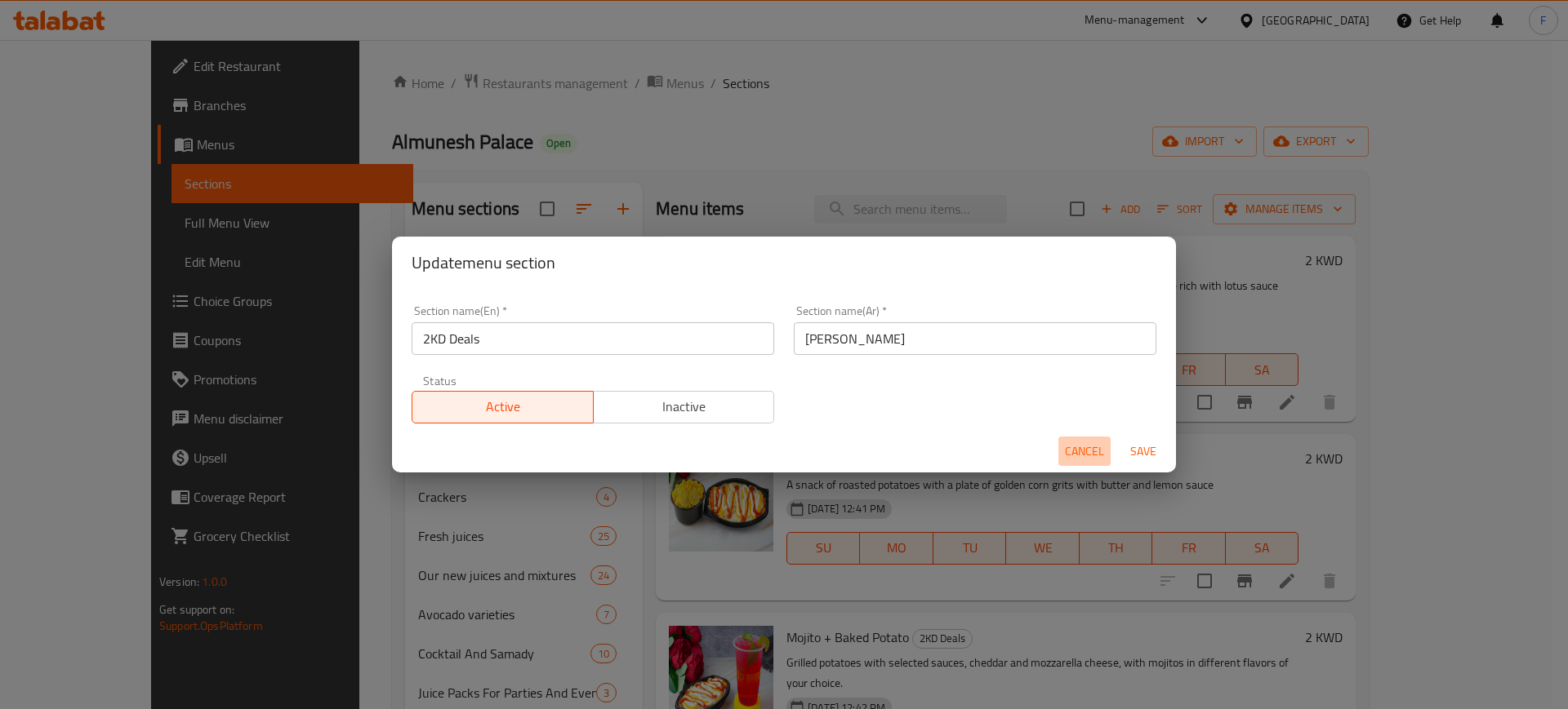
click at [1088, 449] on span "Cancel" at bounding box center [1084, 451] width 39 height 20
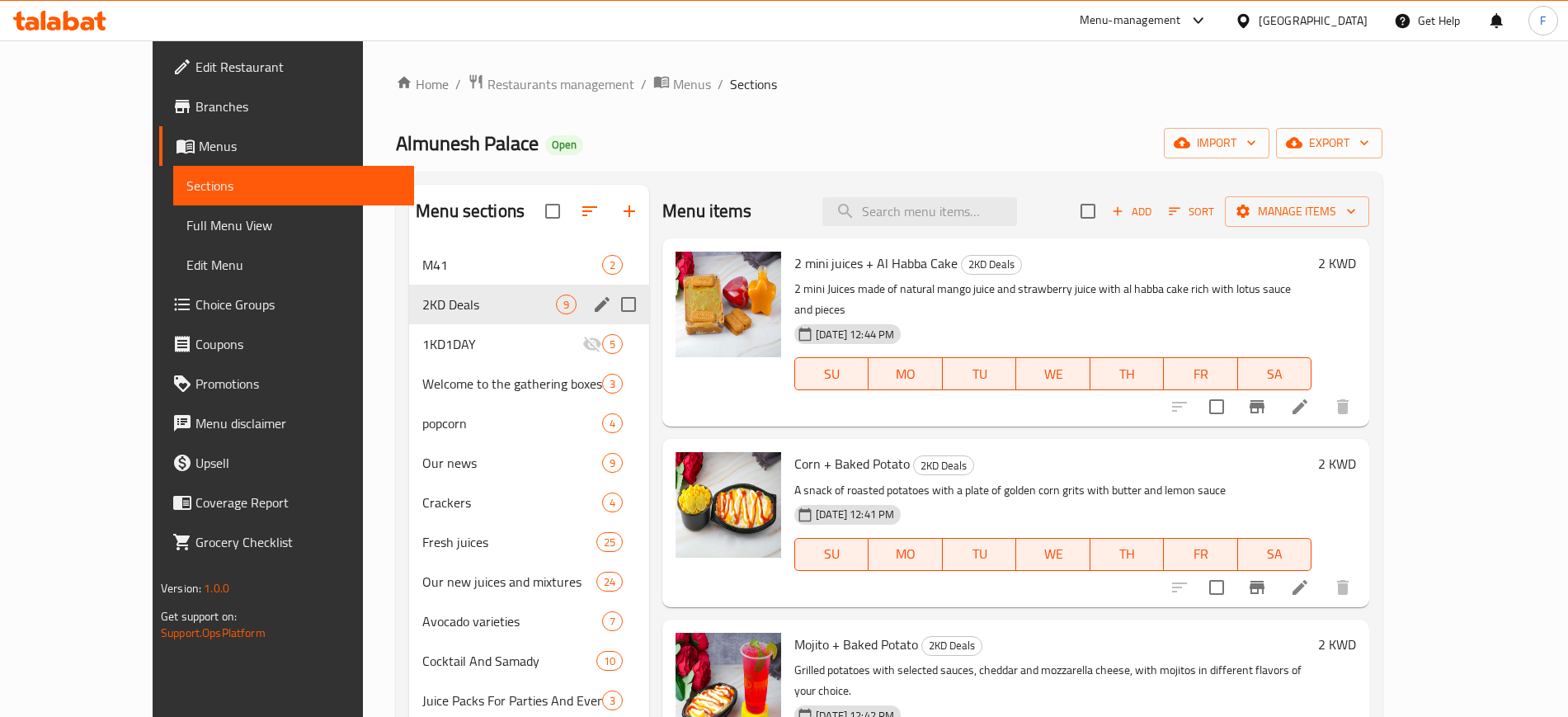
click at [840, 254] on span "2 mini juices + Al Habba Cake" at bounding box center [876, 263] width 164 height 25
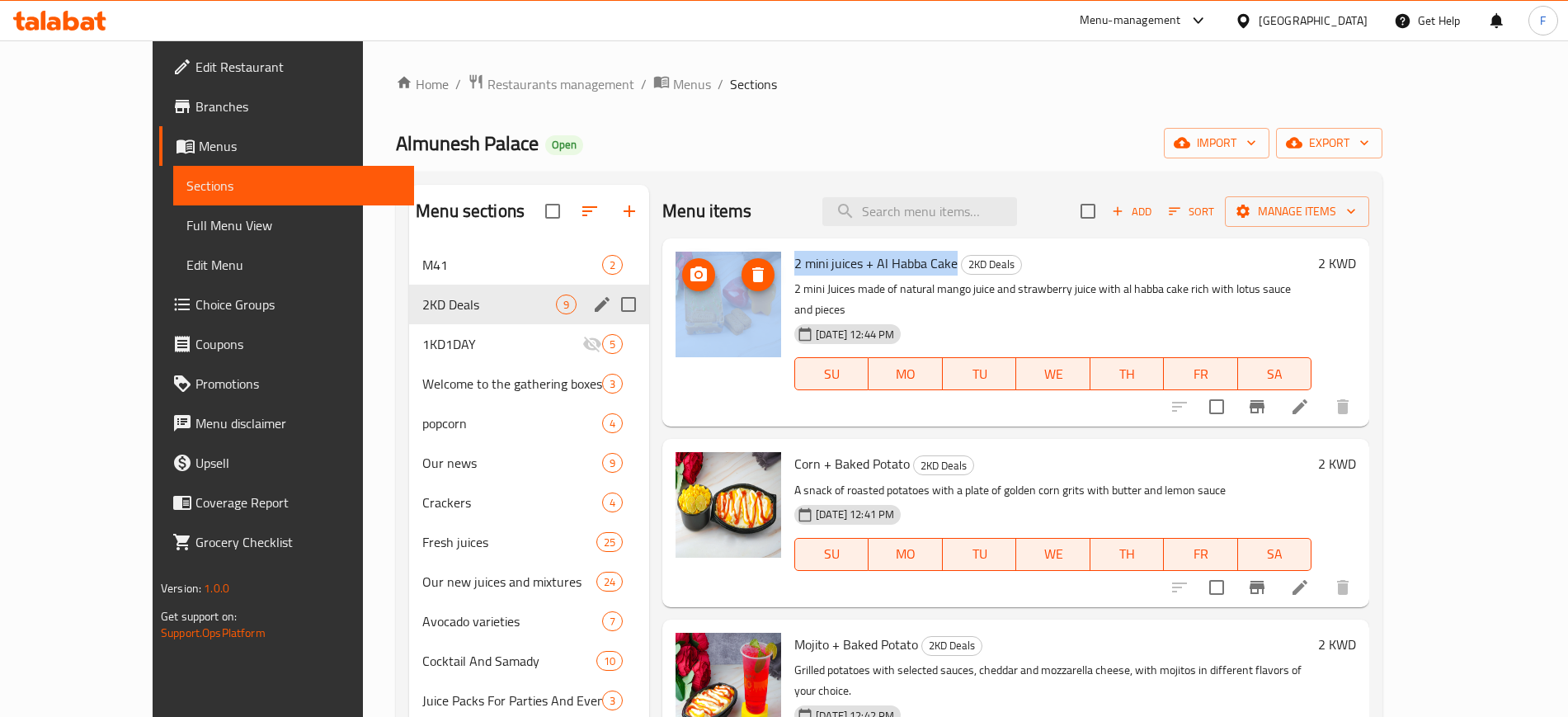
drag, startPoint x: 918, startPoint y: 268, endPoint x: 710, endPoint y: 255, distance: 208.4
click at [710, 255] on div "2 mini juices + Al Habba Cake 2KD Deals 2 mini Juices made of natural mango jui…" at bounding box center [1016, 332] width 694 height 175
copy div "2 mini juices + Al Habba Cake"
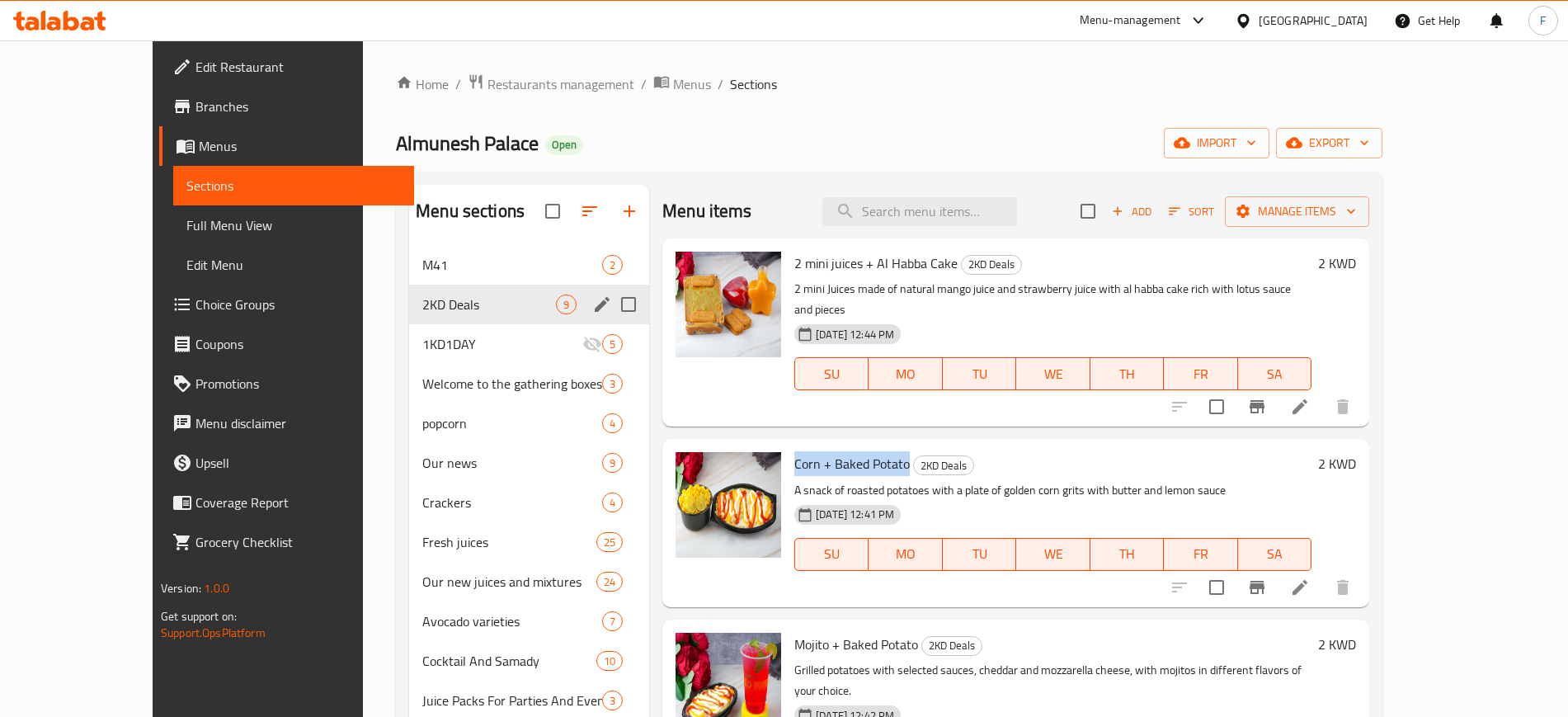
drag, startPoint x: 870, startPoint y: 438, endPoint x: 750, endPoint y: 424, distance: 120.8
click at [788, 445] on div "Corn + Baked Potato 2KD Deals A snack of roasted potatoes with a plate of golde…" at bounding box center [1052, 523] width 530 height 154
copy span "Corn + Baked Potato"
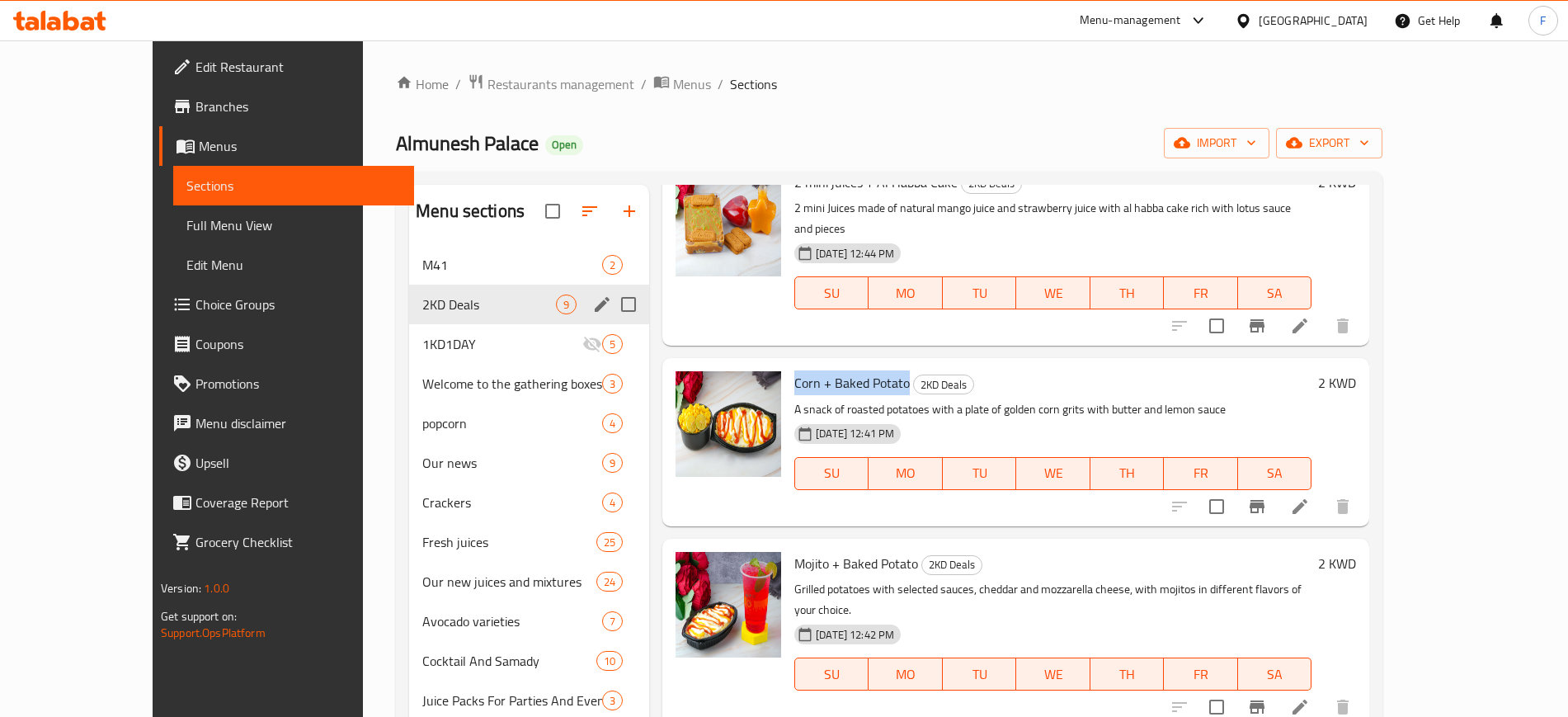
scroll to position [206, 0]
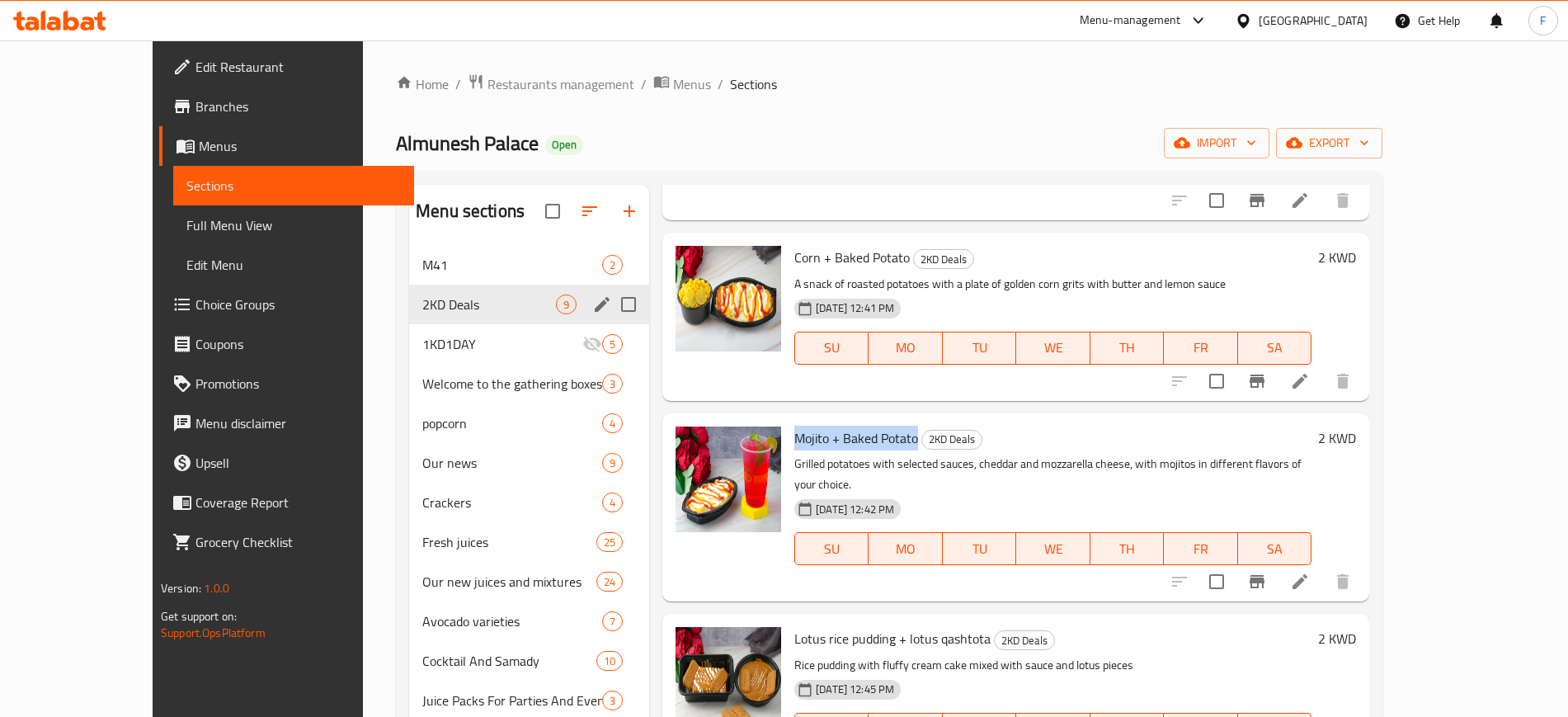
drag, startPoint x: 878, startPoint y: 421, endPoint x: 756, endPoint y: 424, distance: 122.0
click at [795, 426] on span "Mojito + Baked Potato" at bounding box center [856, 438] width 123 height 25
copy span "Mojito + Baked Potato"
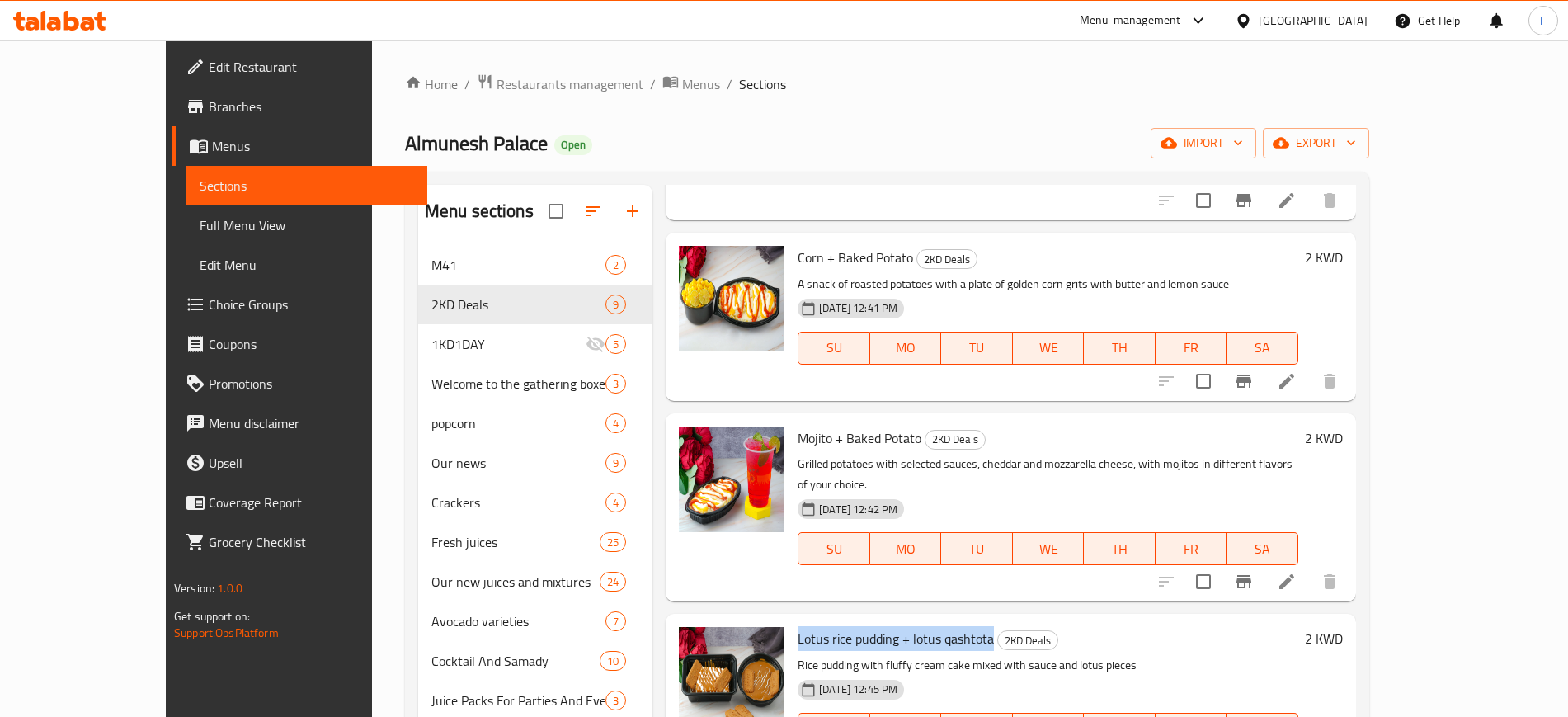
drag, startPoint x: 948, startPoint y: 601, endPoint x: 754, endPoint y: 583, distance: 194.8
click at [791, 620] on div "Lotus rice pudding + lotus qashtota 2KD Deals Rice pudding with fluffy cream ca…" at bounding box center [1048, 697] width 514 height 154
copy span "Lotus rice pudding + lotus qashtota"
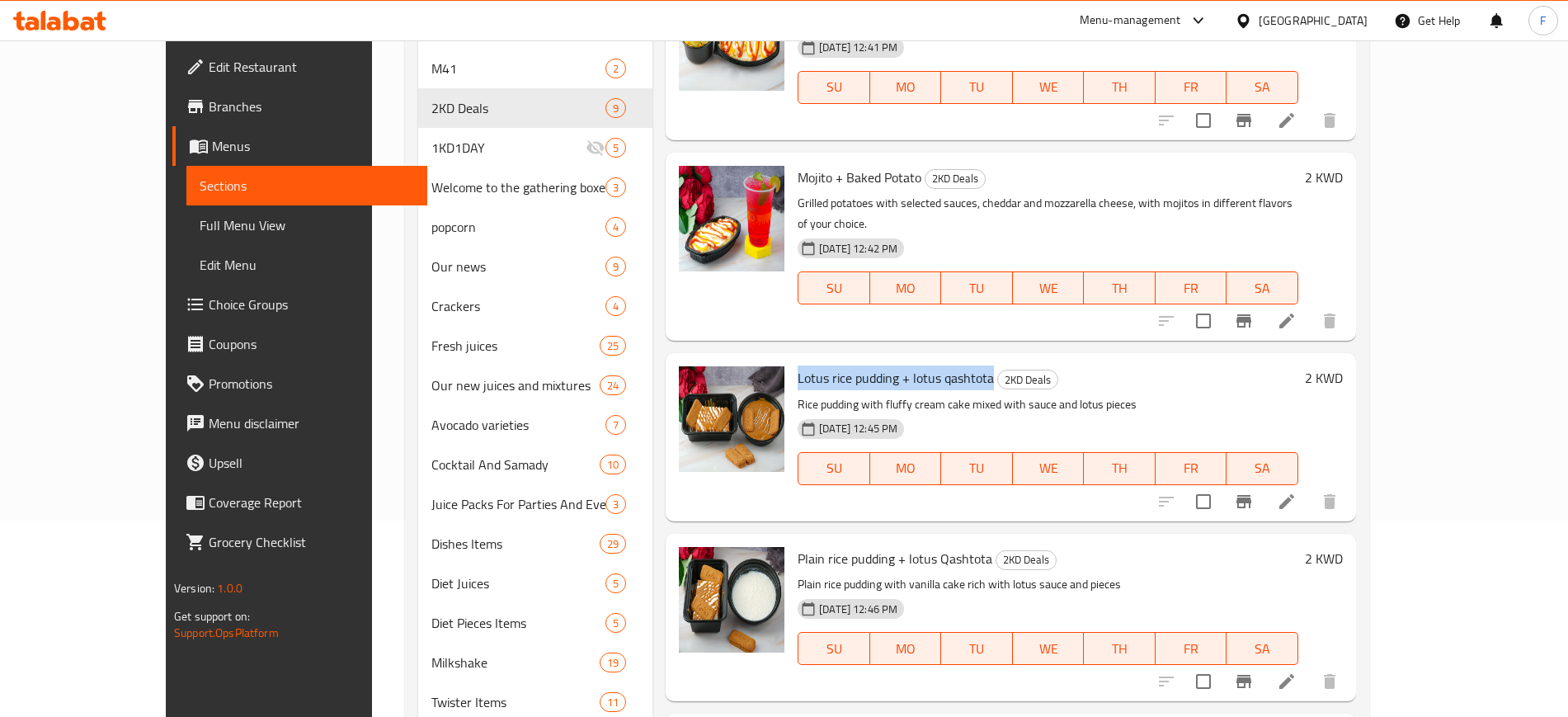
scroll to position [309, 0]
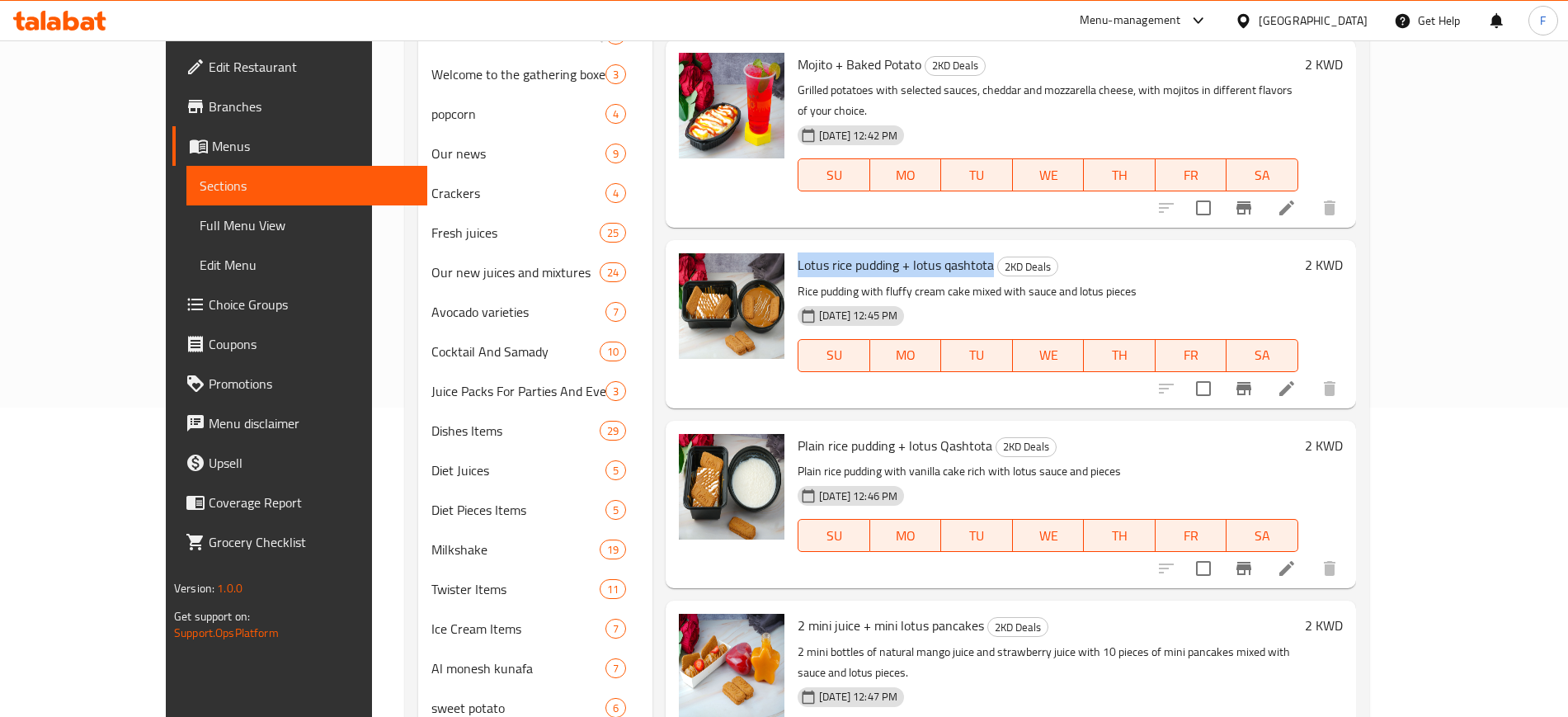
drag, startPoint x: 950, startPoint y: 409, endPoint x: 746, endPoint y: 409, distance: 204.0
click at [791, 427] on div "Plain rice pudding + lotus Qashtota 2KD Deals Plain rice pudding with vanilla c…" at bounding box center [1048, 505] width 514 height 154
copy span "Plain rice pudding + lotus Qashtota"
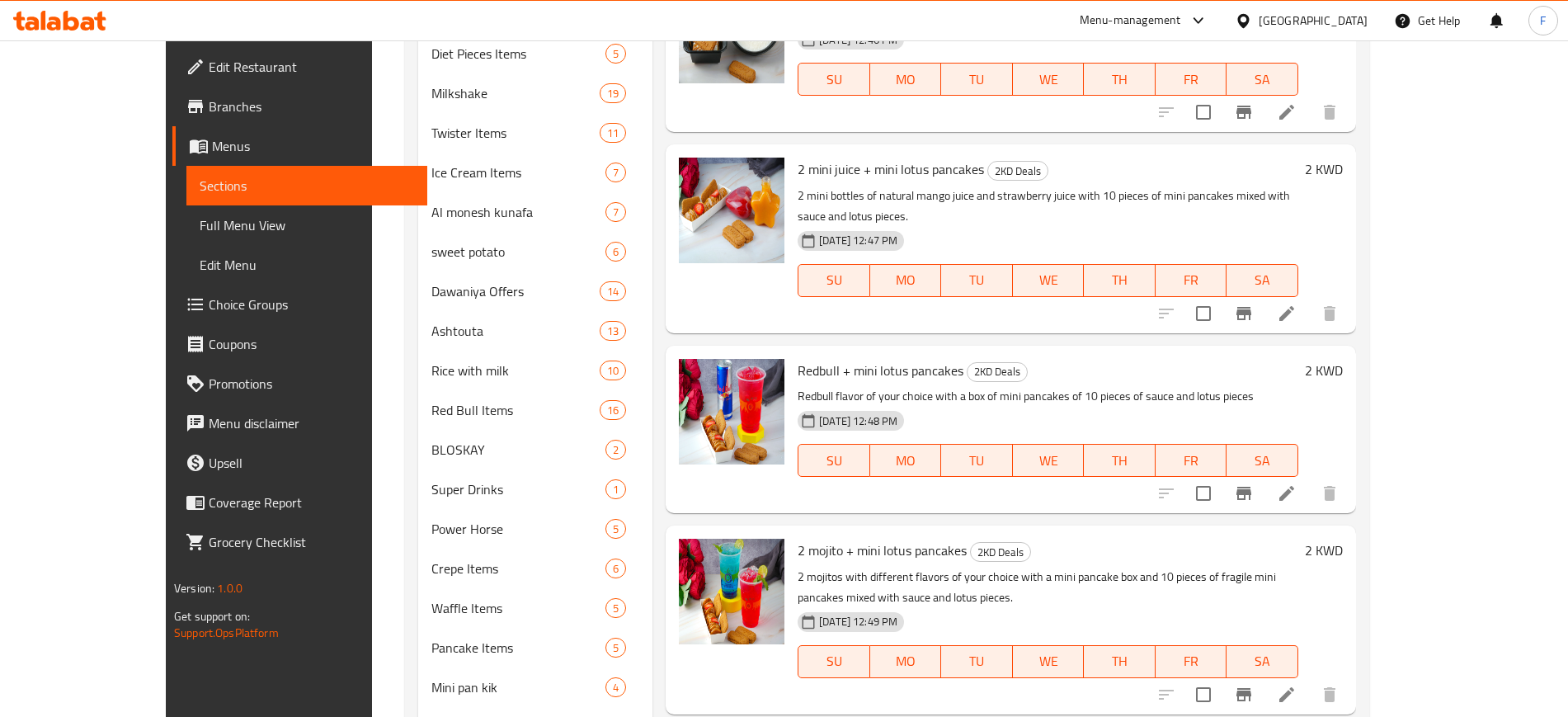
scroll to position [825, 0]
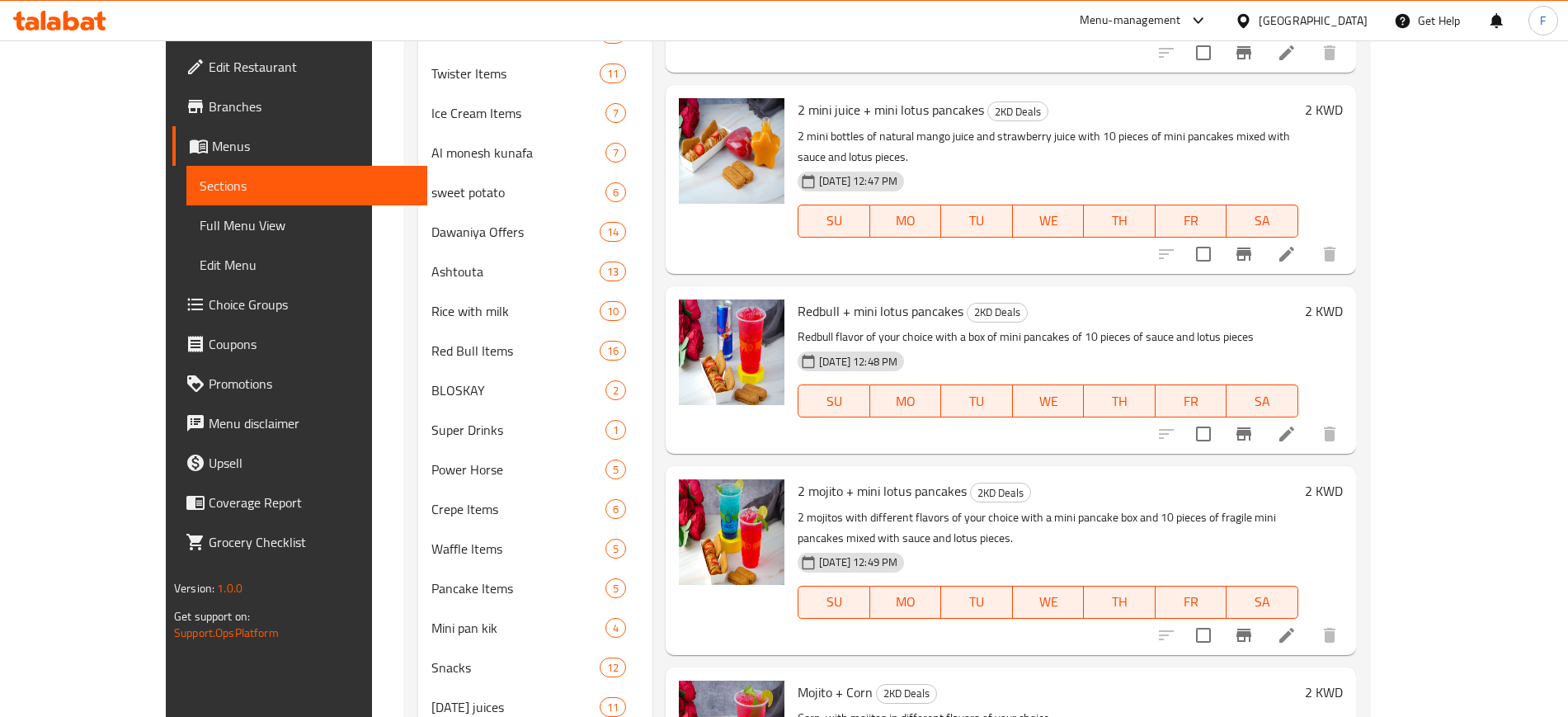
drag, startPoint x: 942, startPoint y: 76, endPoint x: 755, endPoint y: 55, distance: 188.2
click at [791, 92] on div "2 mini juice + mini lotus pancakes 2KD Deals 2 mini bottles of natural mango ju…" at bounding box center [1048, 179] width 514 height 175
copy span "2 mini juice + mini lotus pancakes"
drag, startPoint x: 755, startPoint y: 250, endPoint x: 922, endPoint y: 243, distance: 167.1
click at [922, 300] on h6 "Redbull + mini lotus pancakes 2KD Deals" at bounding box center [1048, 311] width 501 height 23
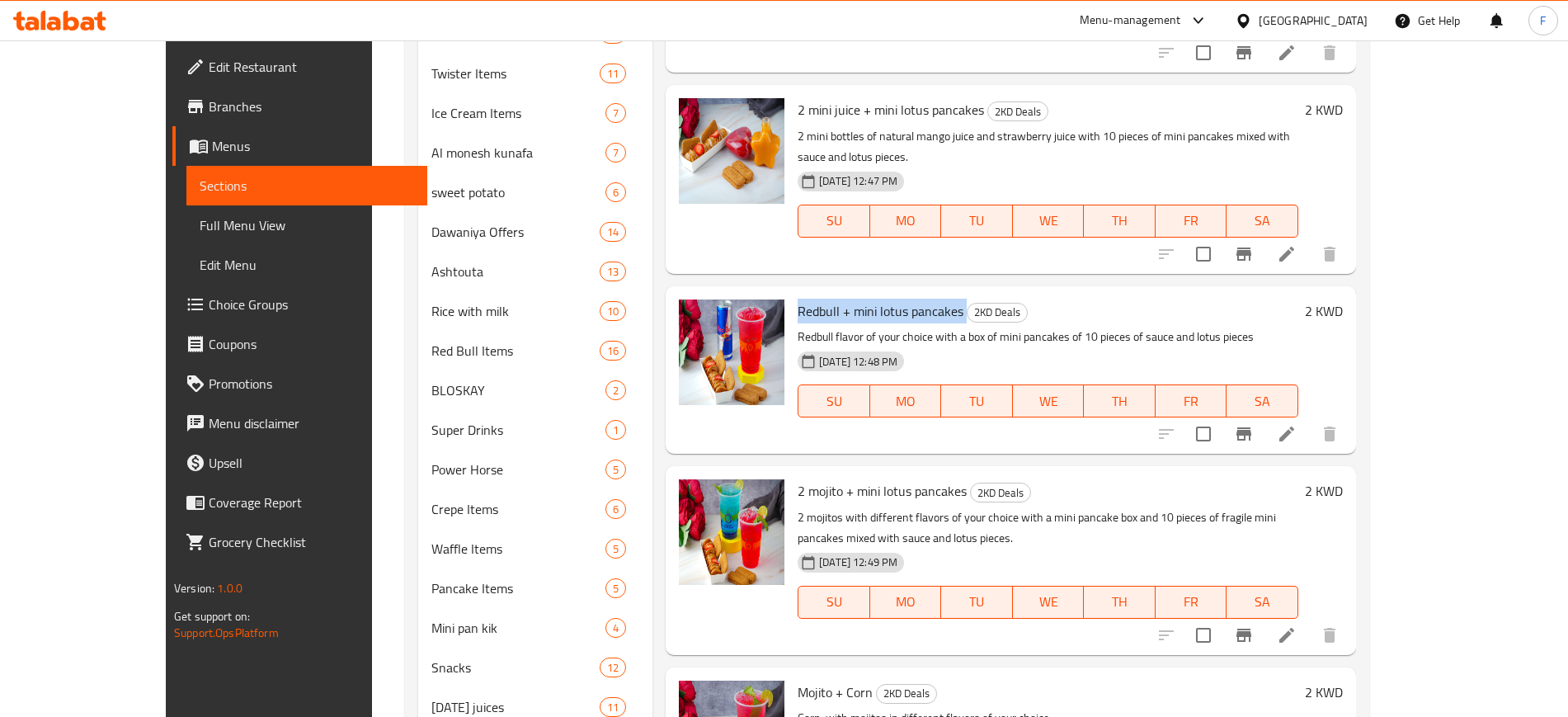
copy h6 "Redbull + mini lotus pancakes"
drag, startPoint x: 755, startPoint y: 426, endPoint x: 934, endPoint y: 418, distance: 179.2
click at [934, 473] on div "2 mojito + mini lotus pancakes 2KD Deals 2 mojitos with different flavors of yo…" at bounding box center [1048, 560] width 514 height 175
copy h6 "2 mojito + mini lotus pancakes"
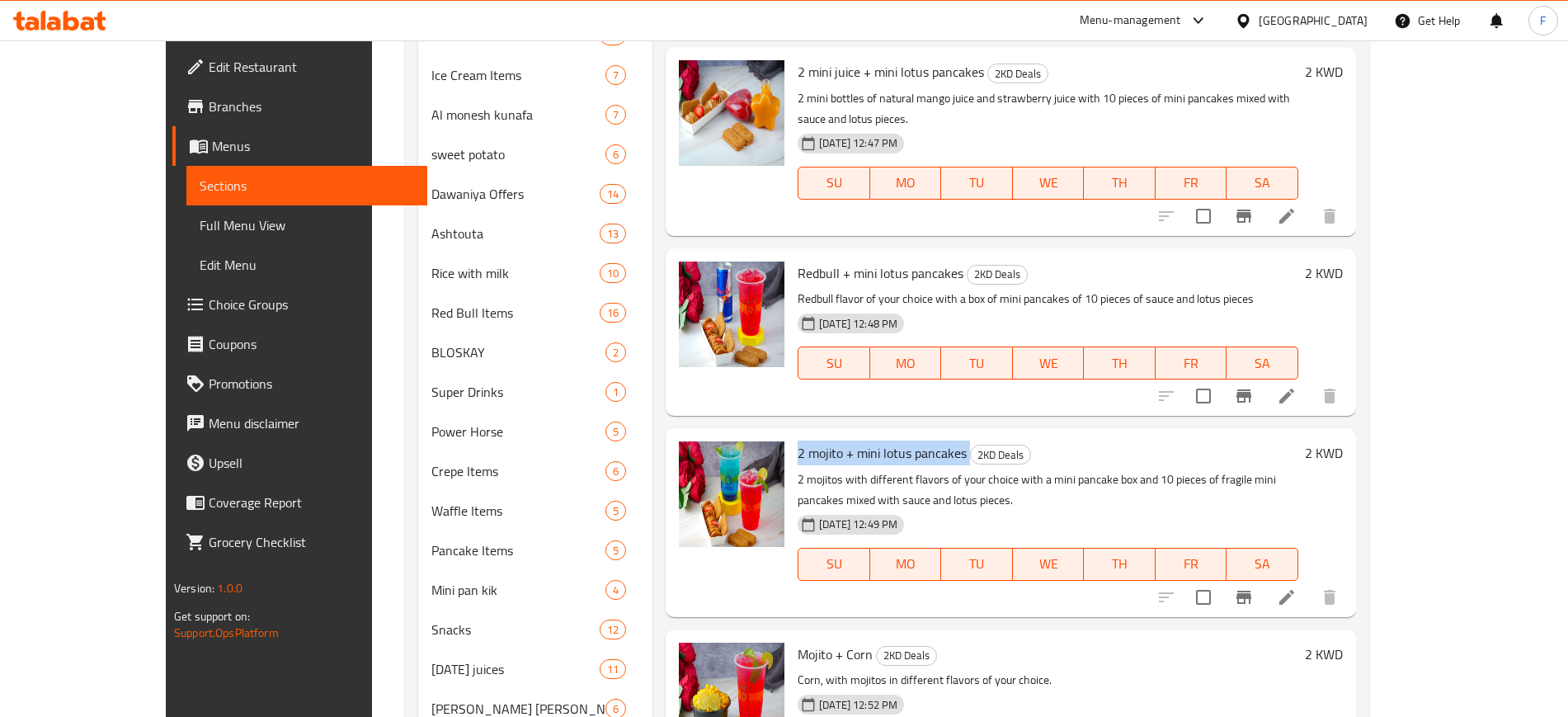
scroll to position [928, 0]
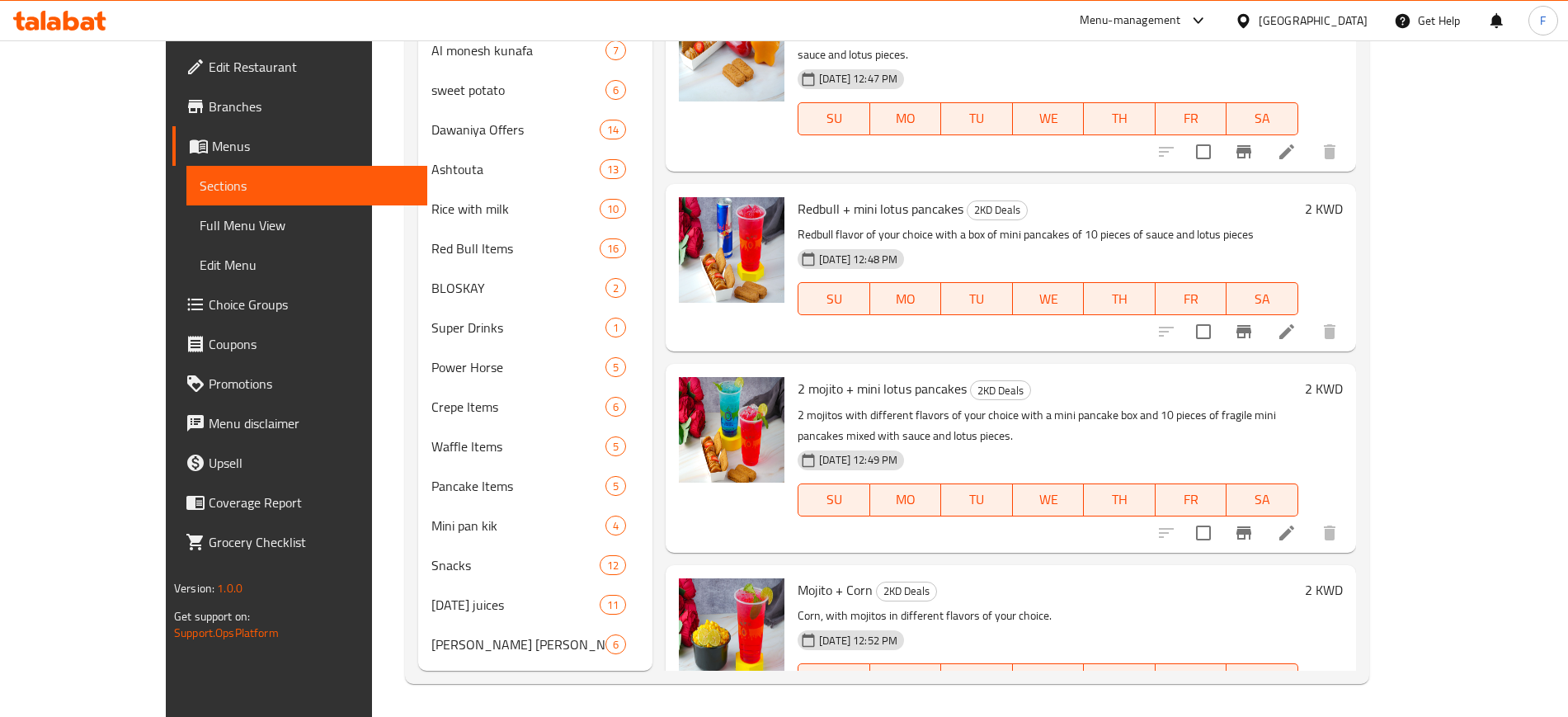
click at [818, 577] on span "Mojito + Corn" at bounding box center [836, 589] width 75 height 25
copy h6 "Mojito + Corn"
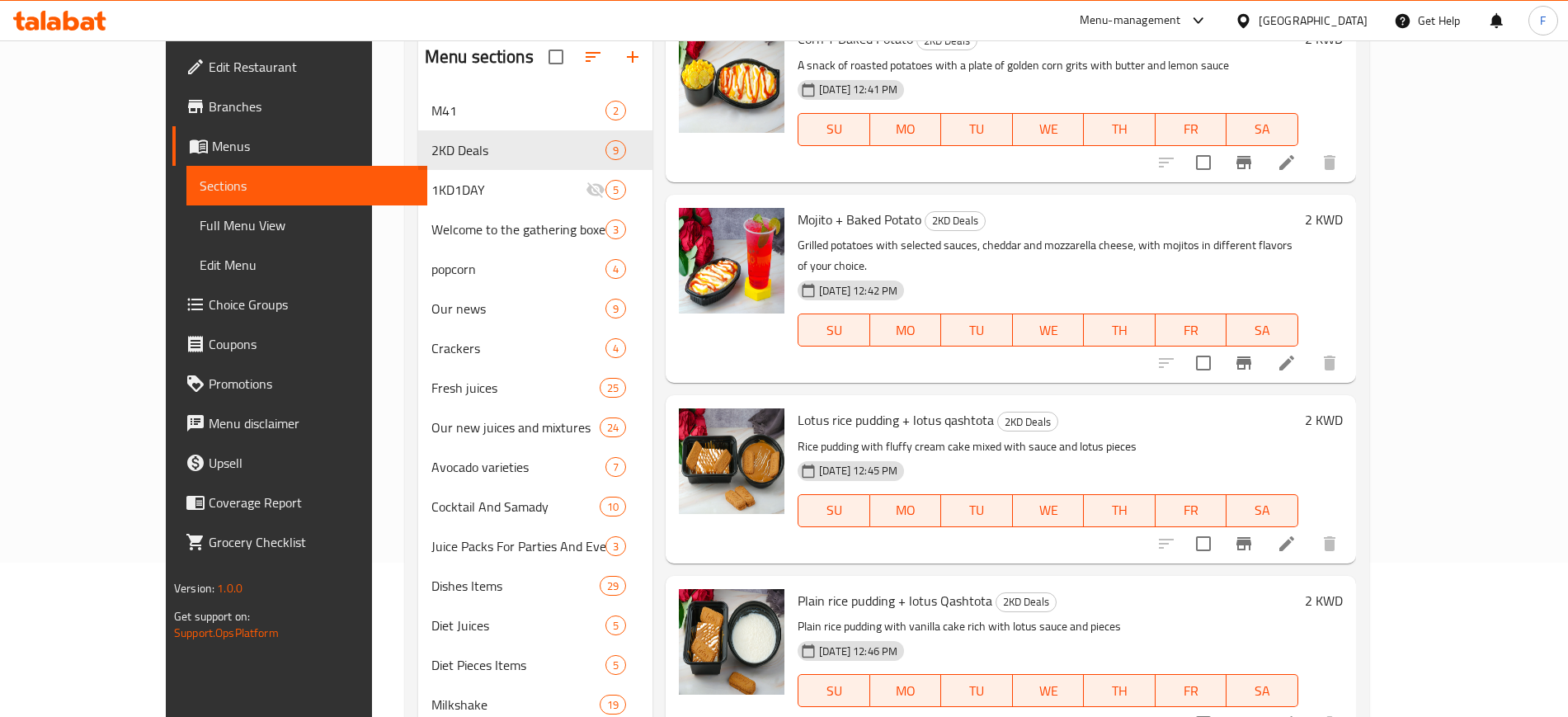
scroll to position [0, 0]
